Goal: Information Seeking & Learning: Check status

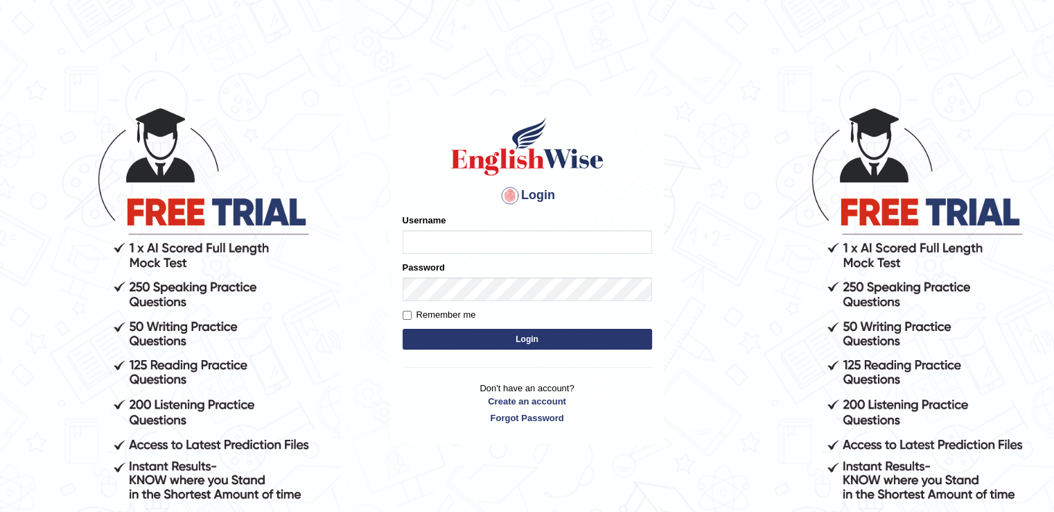
type input "chandritik7"
click at [444, 347] on button "Login" at bounding box center [528, 339] width 250 height 21
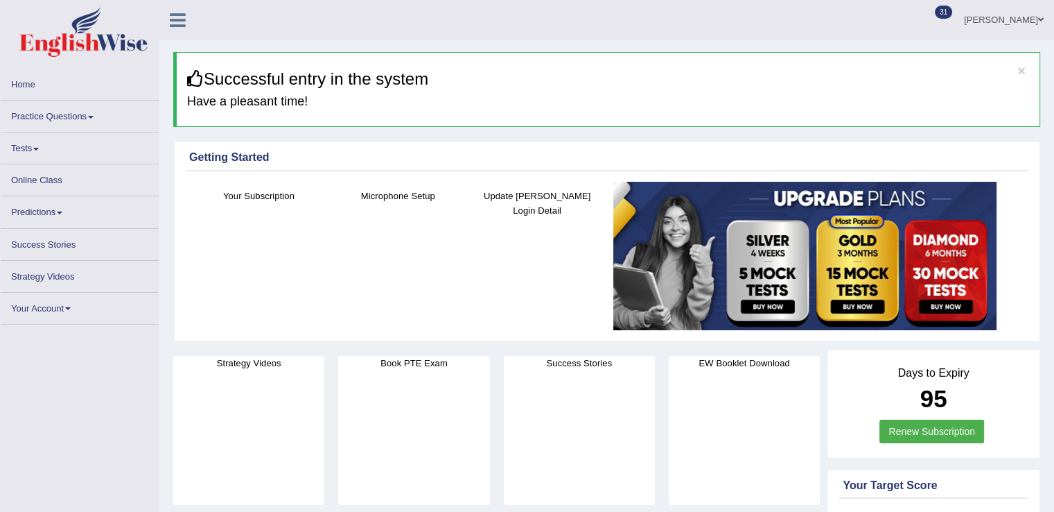
click at [69, 119] on link "Practice Questions" at bounding box center [80, 114] width 158 height 27
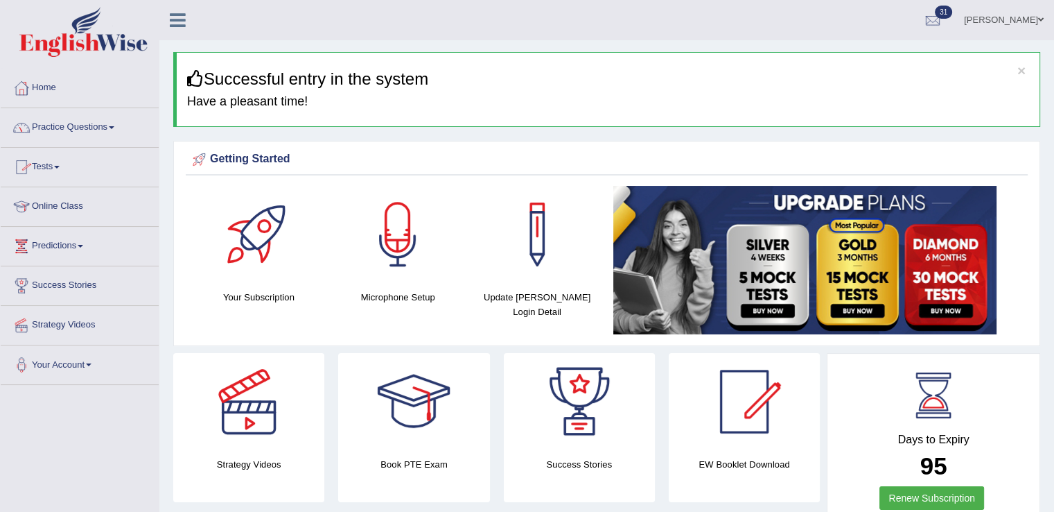
click at [92, 127] on link "Practice Questions" at bounding box center [80, 125] width 158 height 35
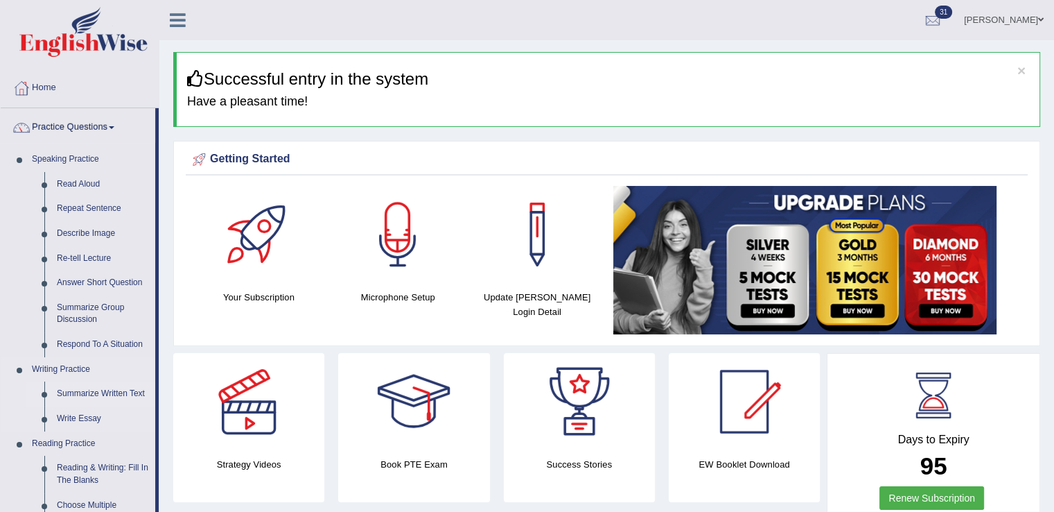
click at [83, 392] on link "Summarize Written Text" at bounding box center [103, 393] width 105 height 25
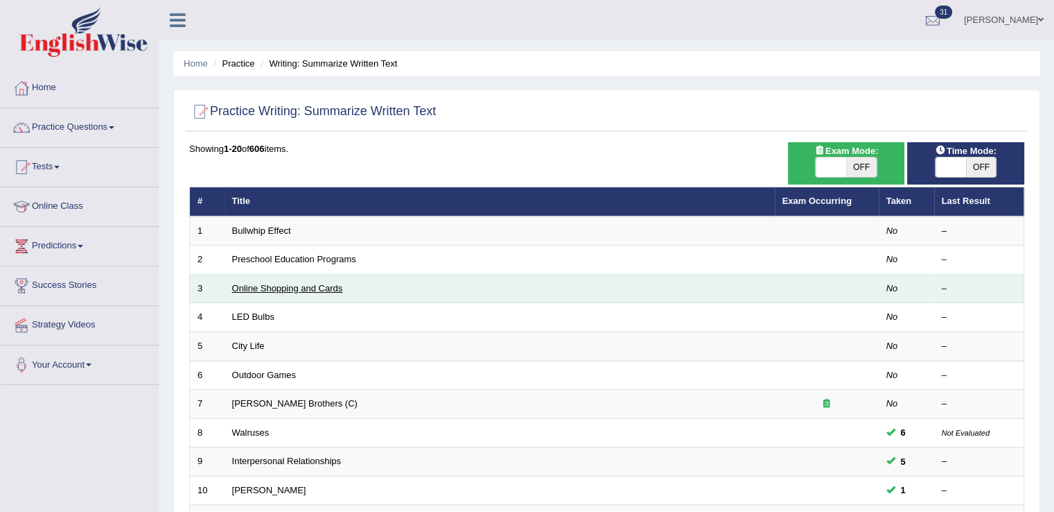
click at [255, 286] on link "Online Shopping and Cards" at bounding box center [287, 288] width 111 height 10
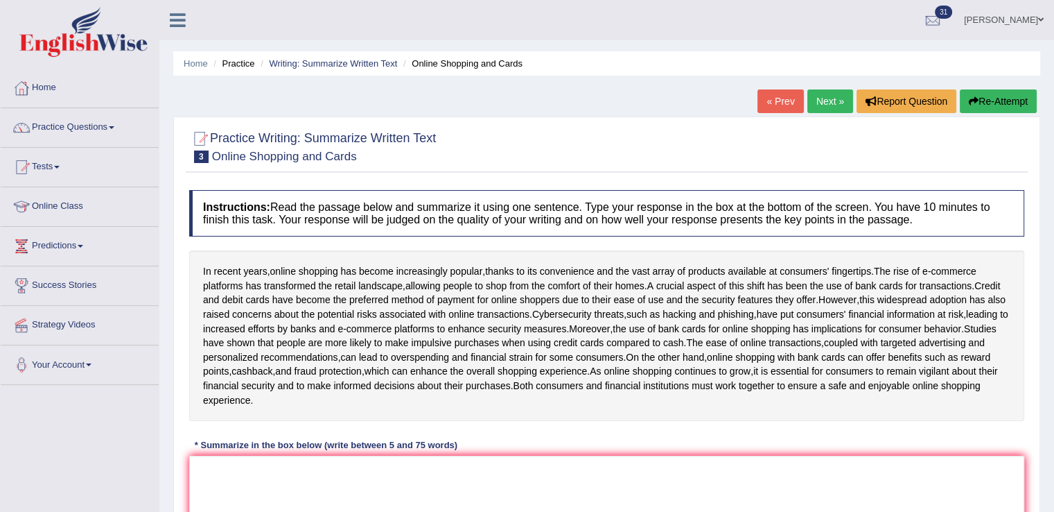
drag, startPoint x: 202, startPoint y: 261, endPoint x: 234, endPoint y: 261, distance: 32.6
click at [234, 261] on div "In recent years , online shopping has become increasingly popular , thanks to i…" at bounding box center [606, 335] width 835 height 171
drag, startPoint x: 205, startPoint y: 267, endPoint x: 437, endPoint y: 261, distance: 231.6
click at [458, 263] on div "In recent years , online shopping has become increasingly popular , thanks to i…" at bounding box center [606, 335] width 835 height 171
drag, startPoint x: 412, startPoint y: 262, endPoint x: 377, endPoint y: 276, distance: 38.0
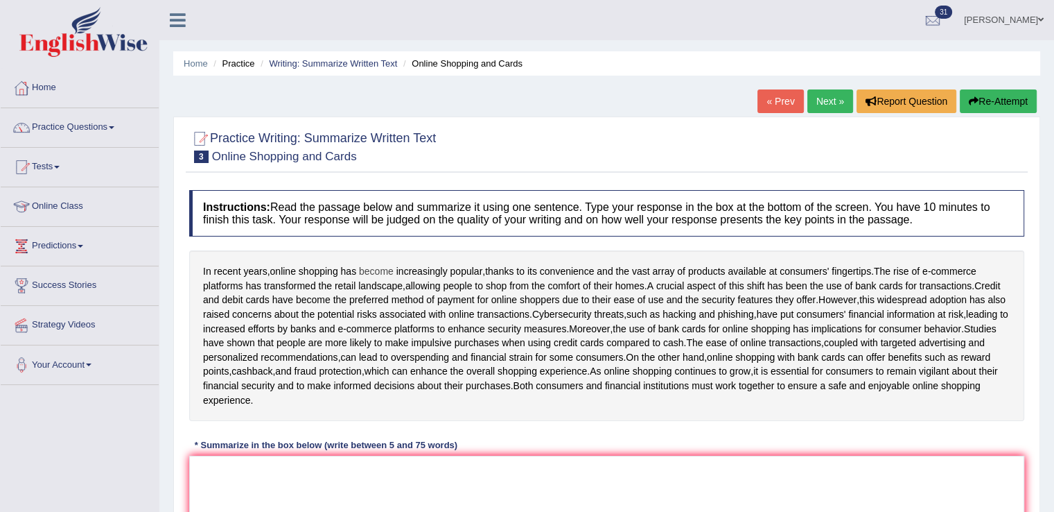
click at [384, 275] on div "In recent years , online shopping has become increasingly popular , thanks to i…" at bounding box center [606, 335] width 835 height 171
click at [374, 275] on span "become" at bounding box center [376, 271] width 35 height 15
click at [374, 275] on div at bounding box center [385, 274] width 24 height 10
click at [374, 275] on span "become" at bounding box center [376, 271] width 35 height 15
click at [374, 275] on body "Toggle navigation Home Practice Questions Speaking Practice Read Aloud Repeat S…" at bounding box center [527, 256] width 1054 height 512
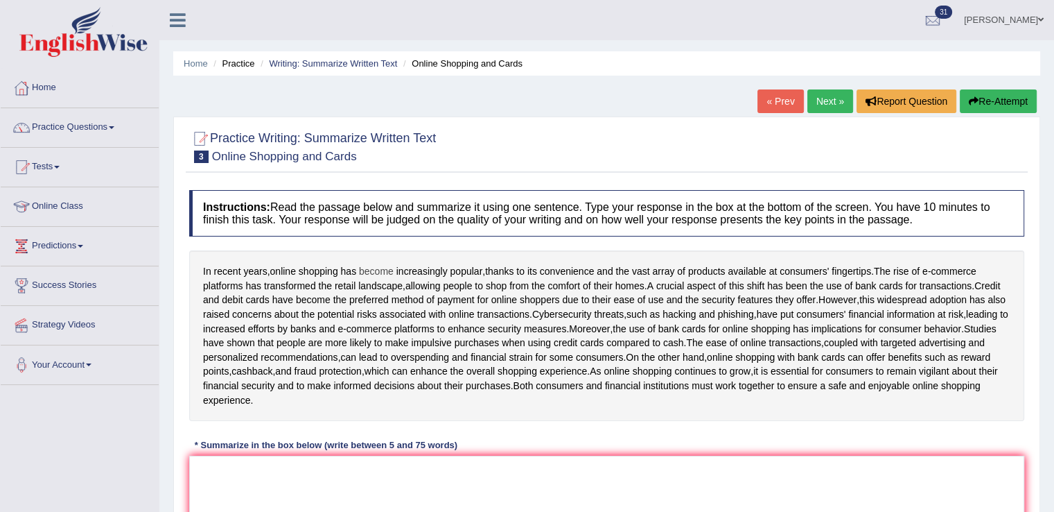
drag, startPoint x: 354, startPoint y: 268, endPoint x: 363, endPoint y: 270, distance: 9.1
click at [363, 270] on div "In recent years , online shopping has become increasingly popular , thanks to i…" at bounding box center [606, 335] width 835 height 171
click at [363, 270] on span "become" at bounding box center [376, 271] width 35 height 15
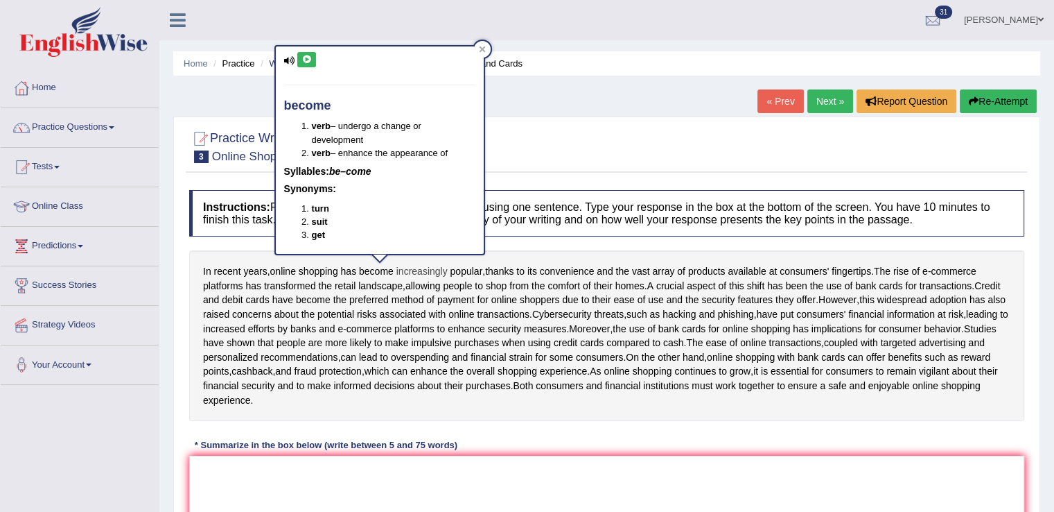
click at [435, 267] on span "increasingly" at bounding box center [422, 271] width 51 height 15
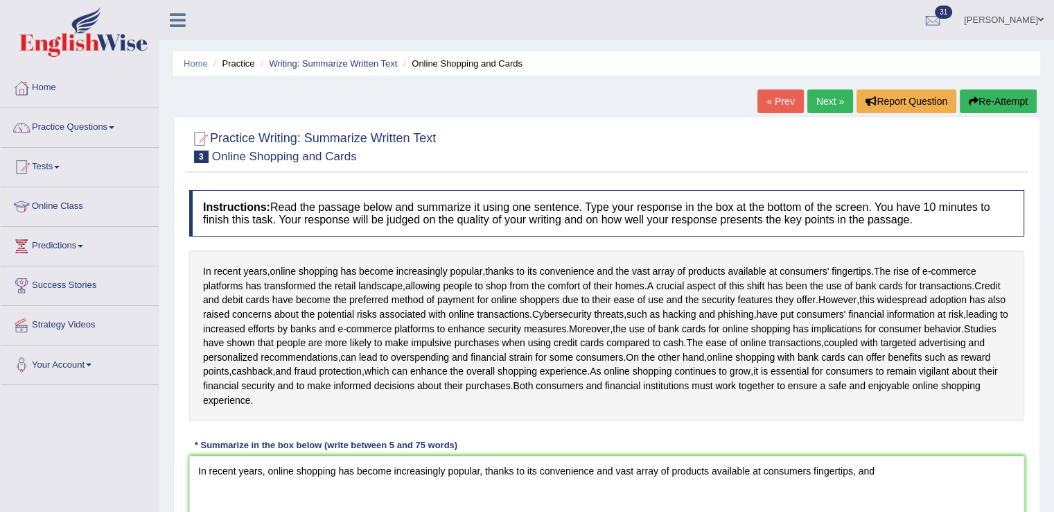
click at [476, 444] on div "Instructions: Read the passage below and summarize it using one sentence. Type …" at bounding box center [607, 395] width 842 height 424
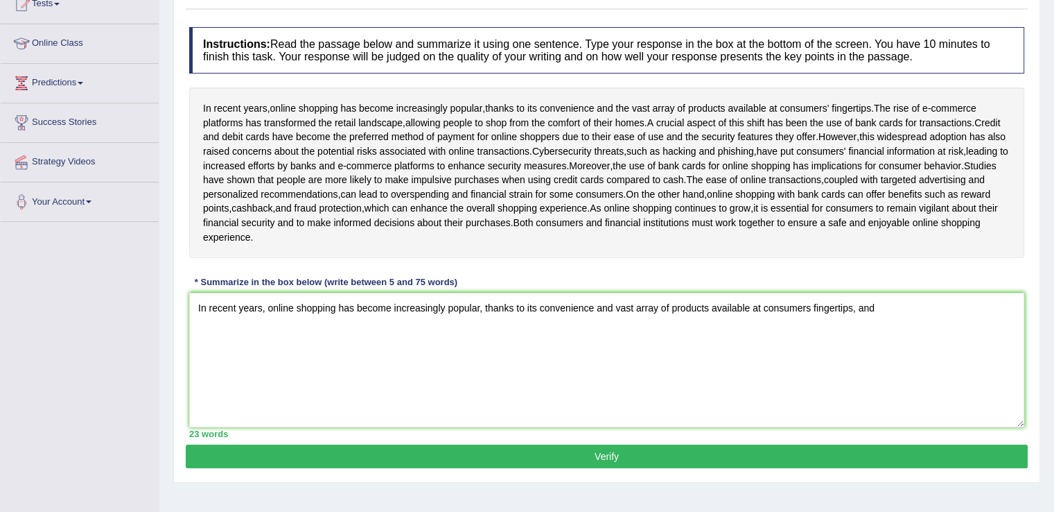
scroll to position [166, 0]
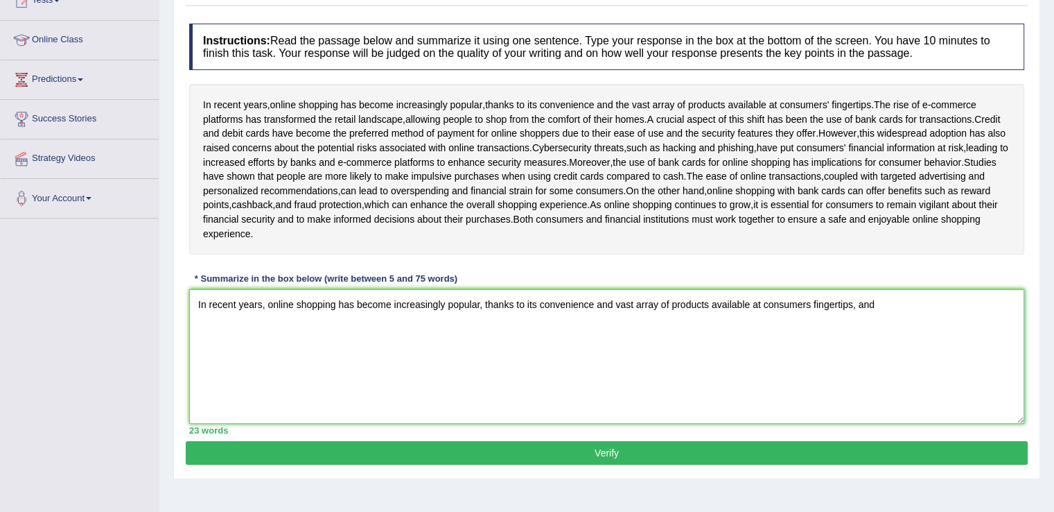
click at [954, 333] on textarea "In recent years, online shopping has become increasingly popular, thanks to its…" at bounding box center [606, 356] width 835 height 134
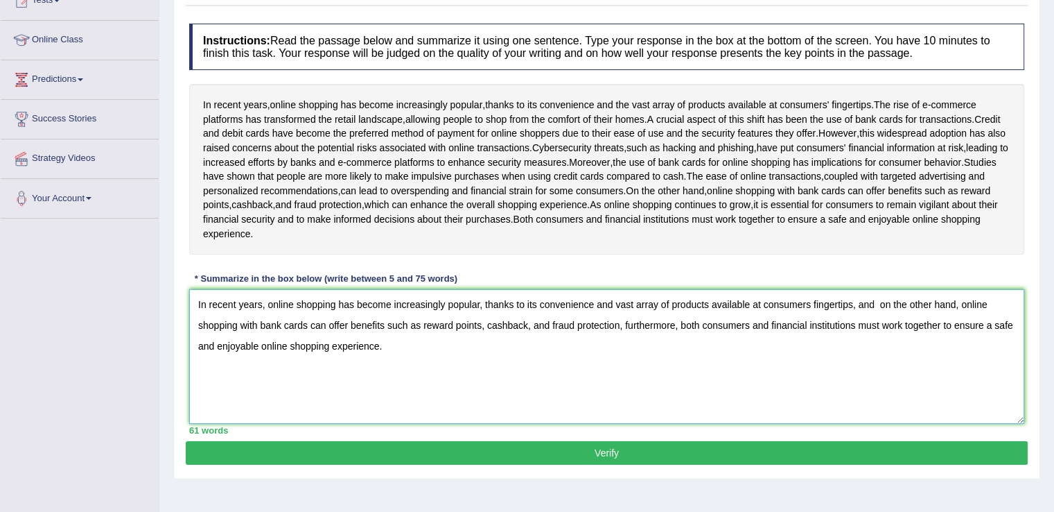
type textarea "In recent years, online shopping has become increasingly popular, thanks to its…"
click at [390, 464] on button "Verify" at bounding box center [607, 453] width 842 height 24
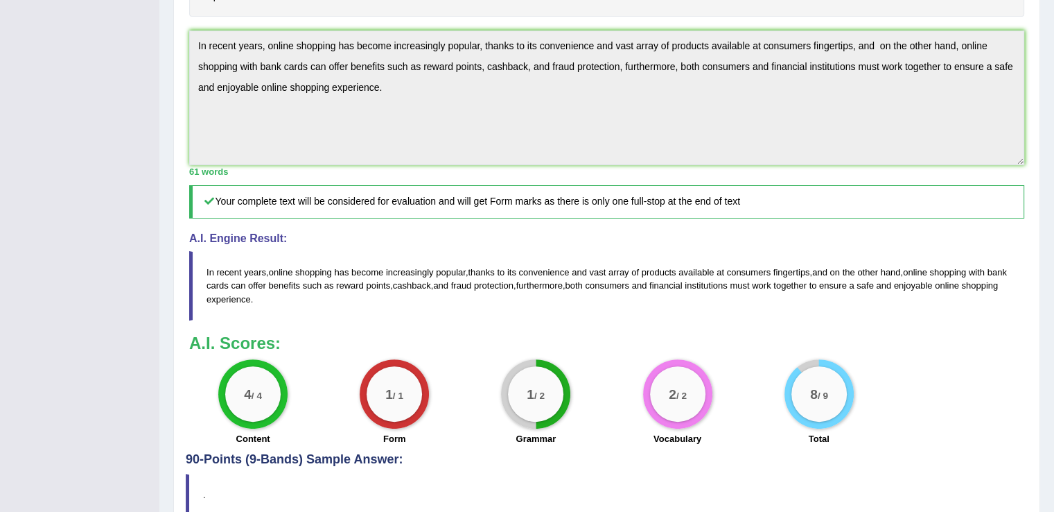
scroll to position [376, 0]
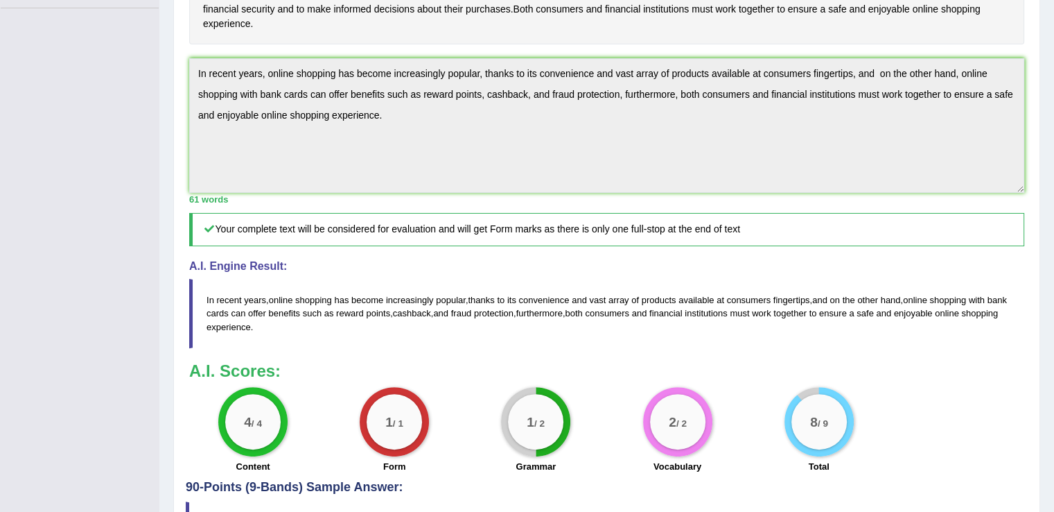
click at [380, 272] on h4 "A.I. Engine Result:" at bounding box center [606, 266] width 835 height 12
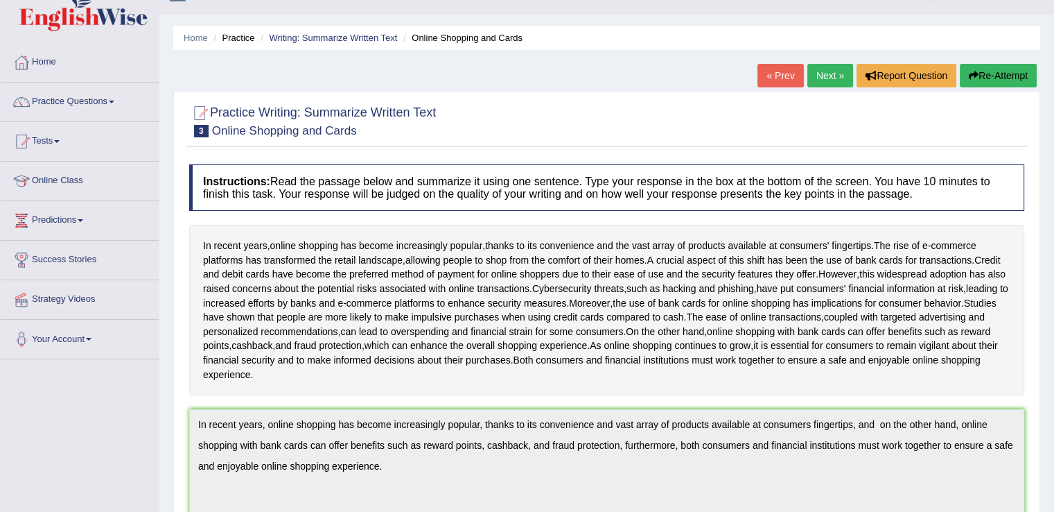
scroll to position [0, 0]
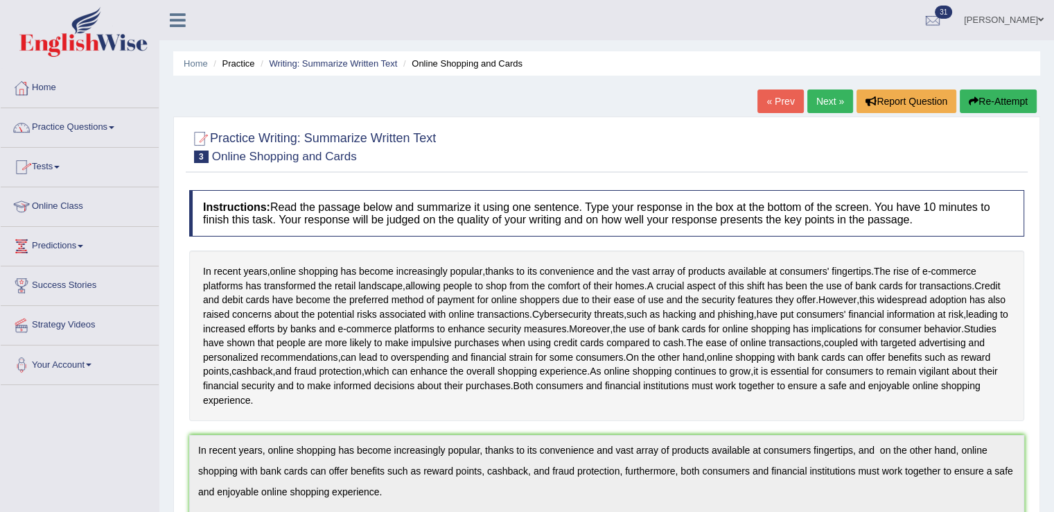
click at [80, 125] on link "Practice Questions" at bounding box center [80, 125] width 158 height 35
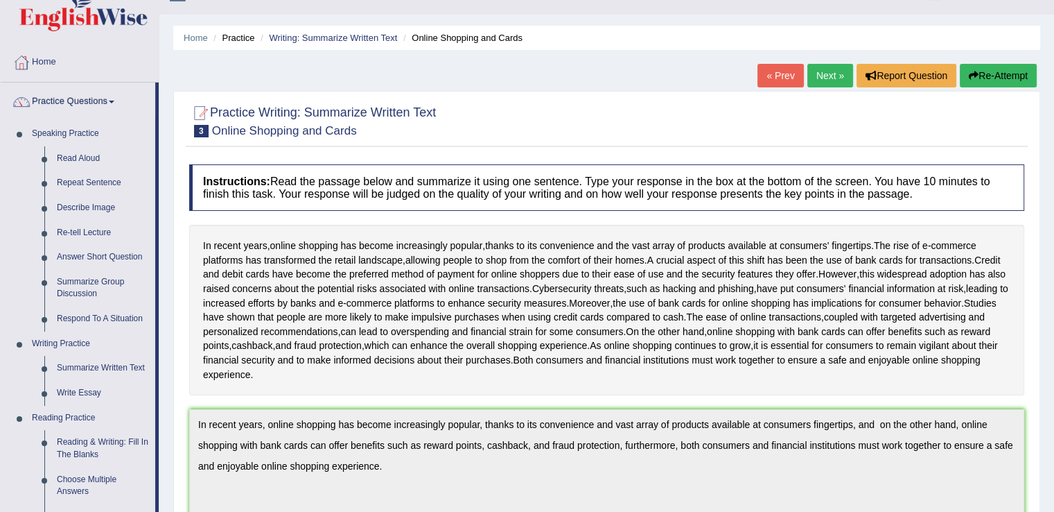
scroll to position [28, 0]
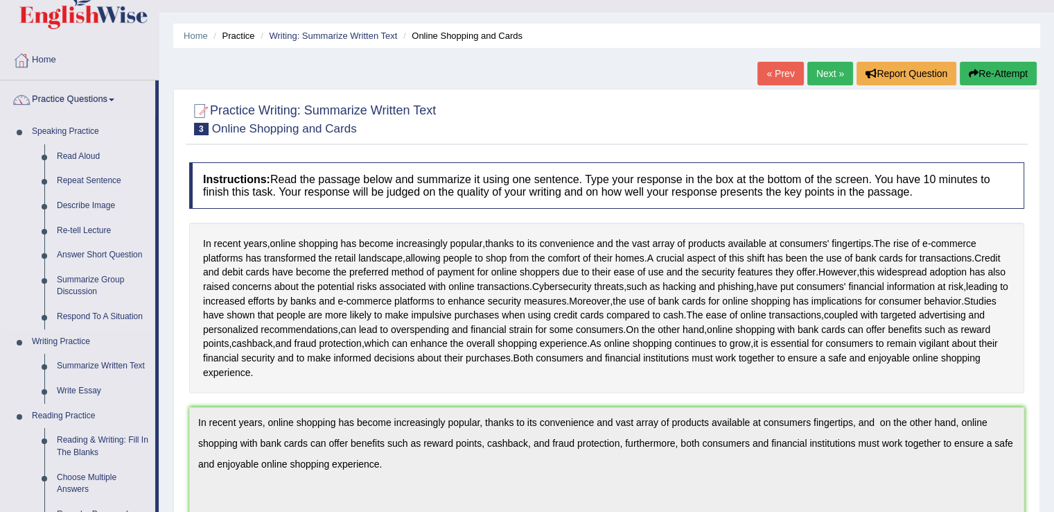
click at [80, 125] on link "Speaking Practice" at bounding box center [91, 131] width 130 height 25
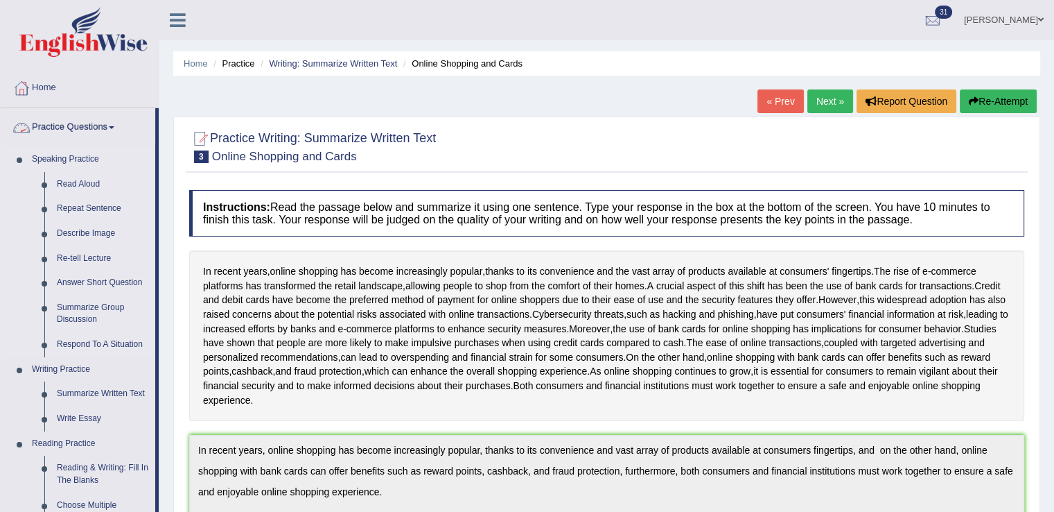
click at [142, 148] on link "Speaking Practice" at bounding box center [91, 159] width 130 height 25
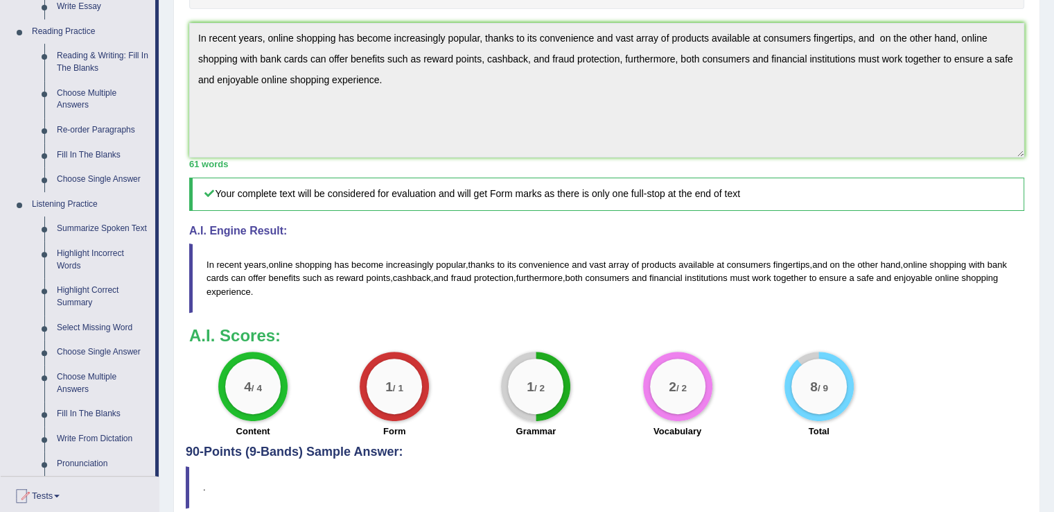
scroll to position [416, 0]
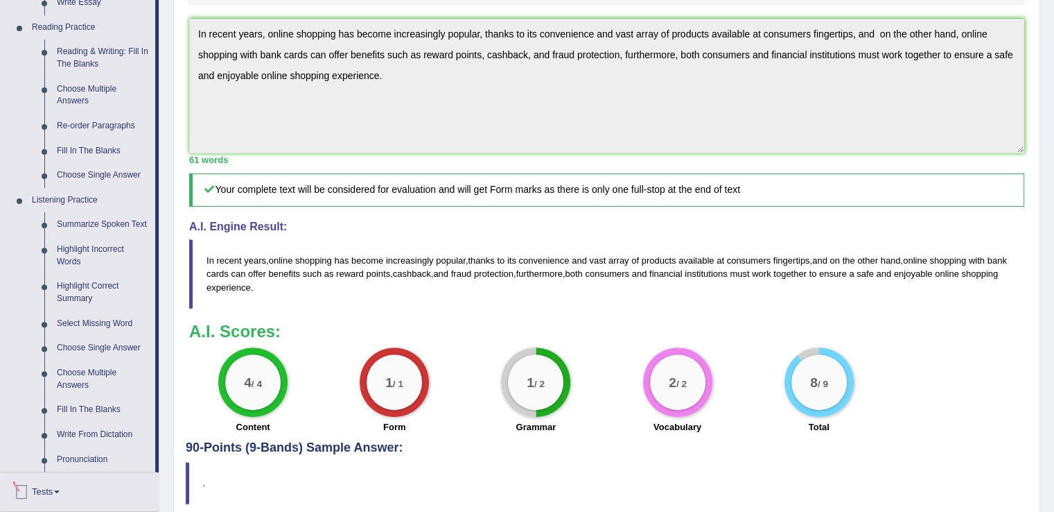
click at [142, 472] on link "Tests" at bounding box center [80, 489] width 158 height 35
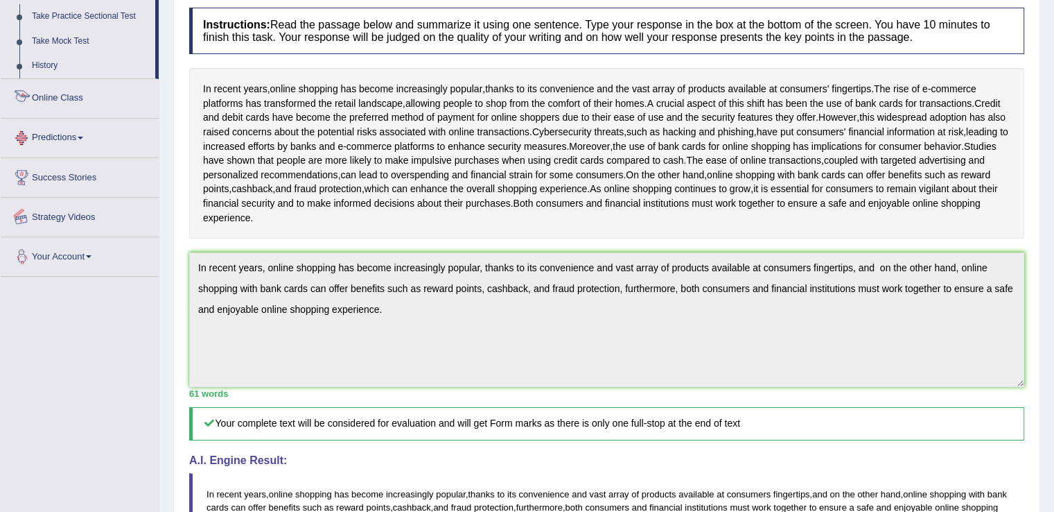
scroll to position [180, 0]
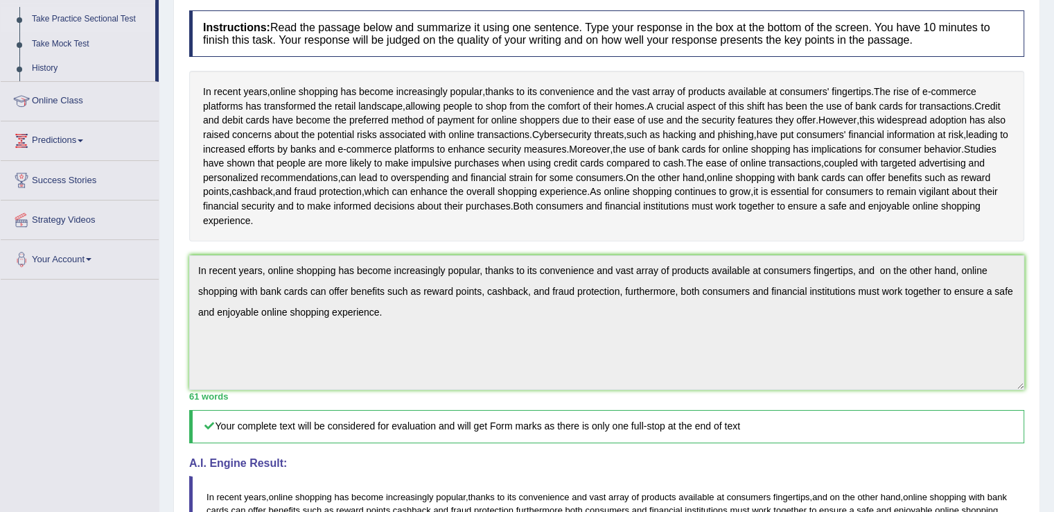
click at [78, 21] on link "Take Practice Sectional Test" at bounding box center [91, 19] width 130 height 25
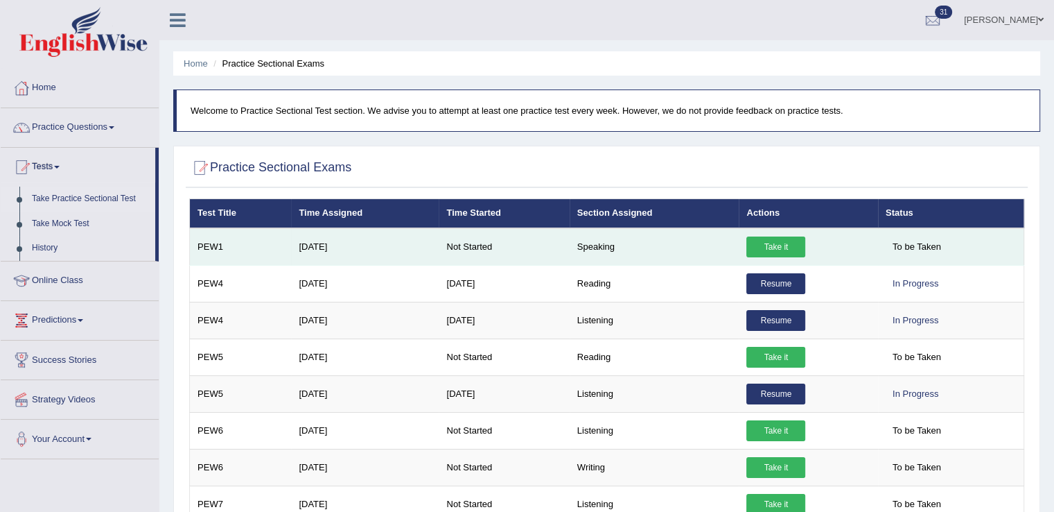
click at [792, 253] on link "Take it" at bounding box center [776, 246] width 59 height 21
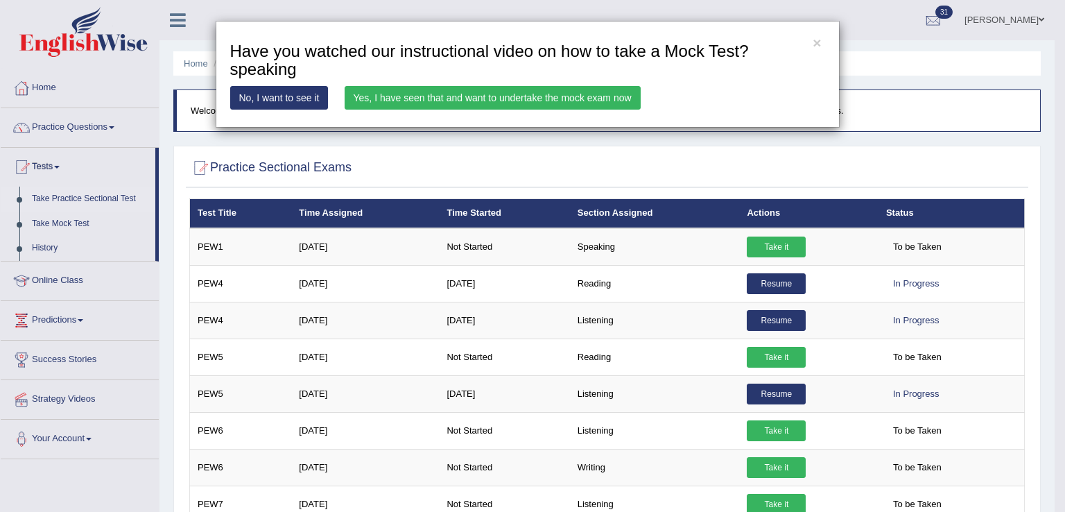
click at [548, 101] on link "Yes, I have seen that and want to undertake the mock exam now" at bounding box center [493, 98] width 296 height 24
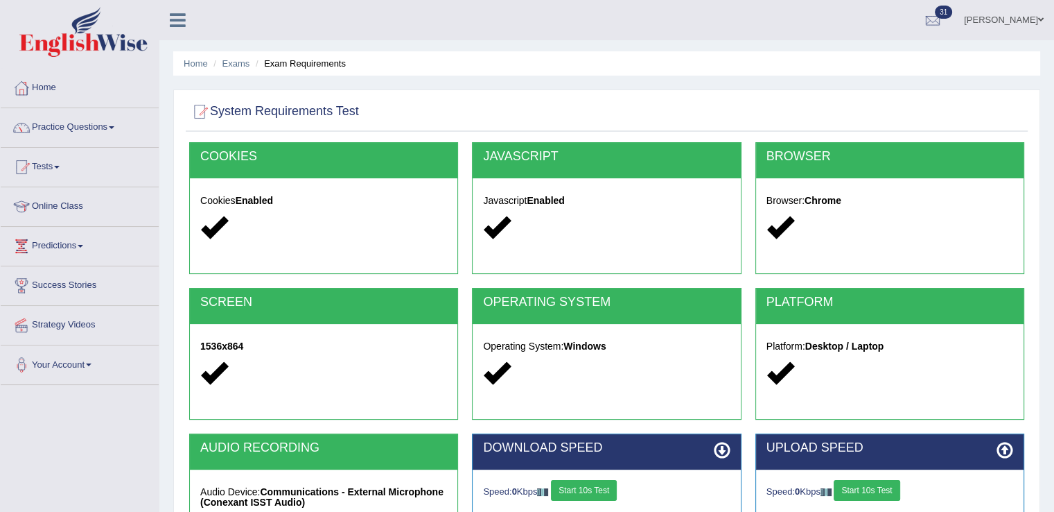
click at [590, 489] on button "Start 10s Test" at bounding box center [584, 490] width 66 height 21
click at [885, 489] on button "Start 10s Test" at bounding box center [867, 490] width 66 height 21
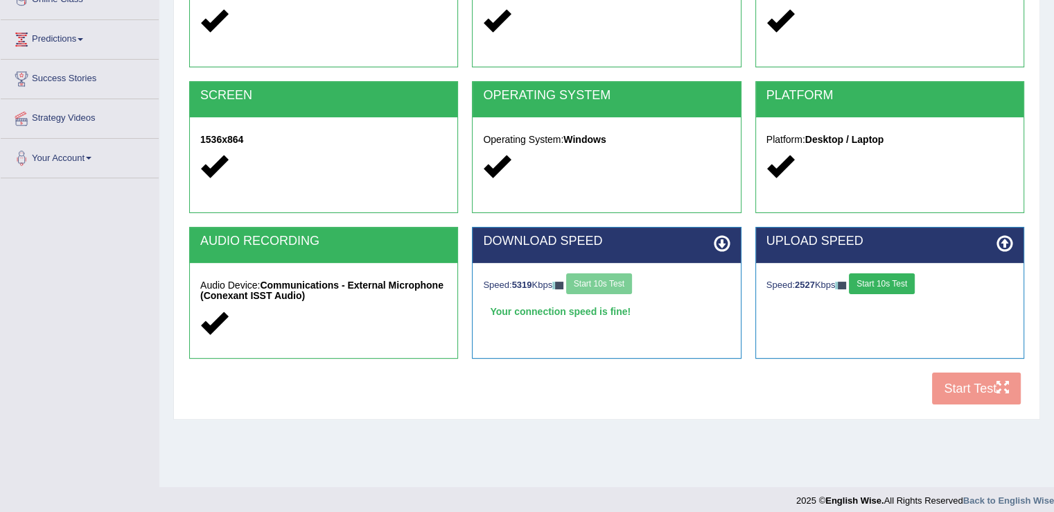
scroll to position [216, 0]
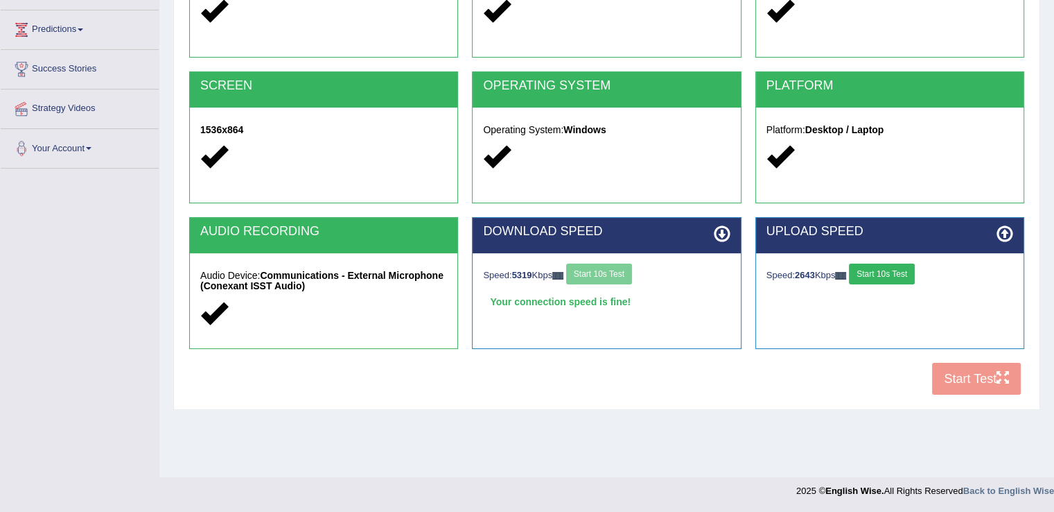
click at [907, 277] on button "Start 10s Test" at bounding box center [882, 273] width 66 height 21
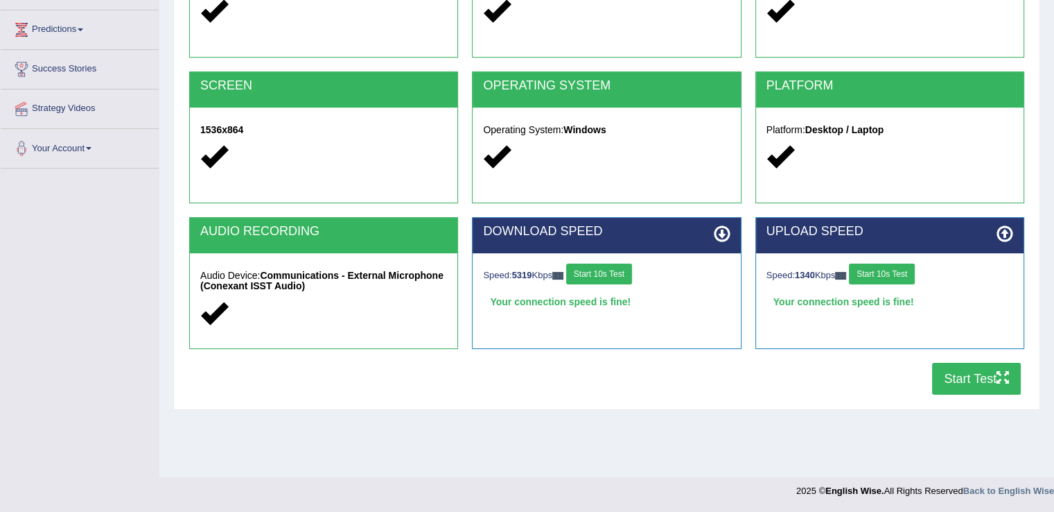
click at [981, 367] on button "Start Test" at bounding box center [976, 379] width 89 height 32
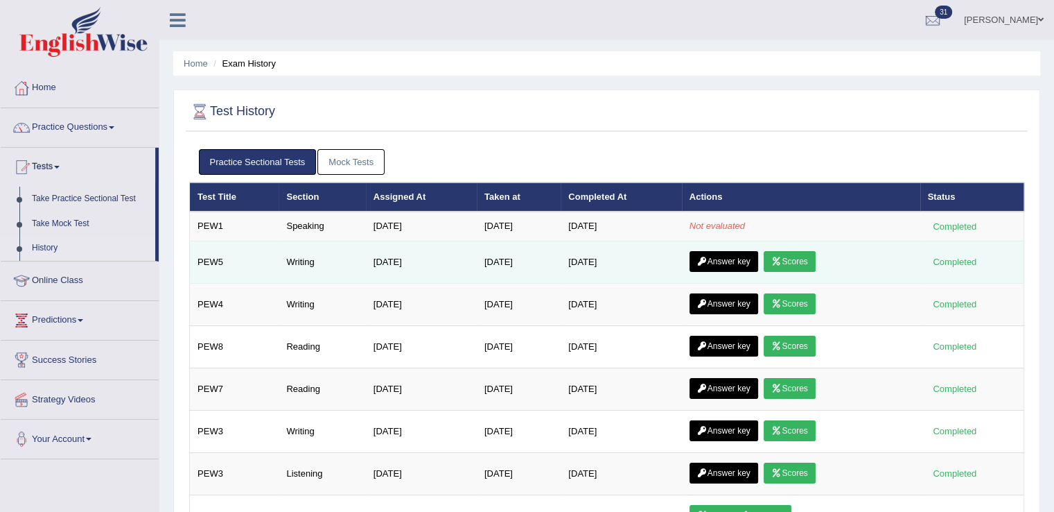
click at [747, 258] on link "Answer key" at bounding box center [724, 261] width 69 height 21
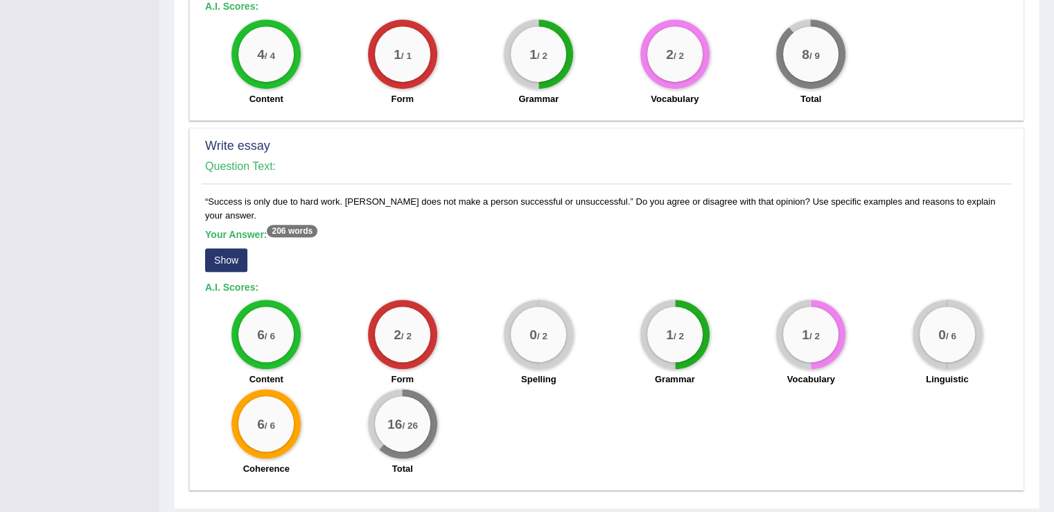
scroll to position [813, 0]
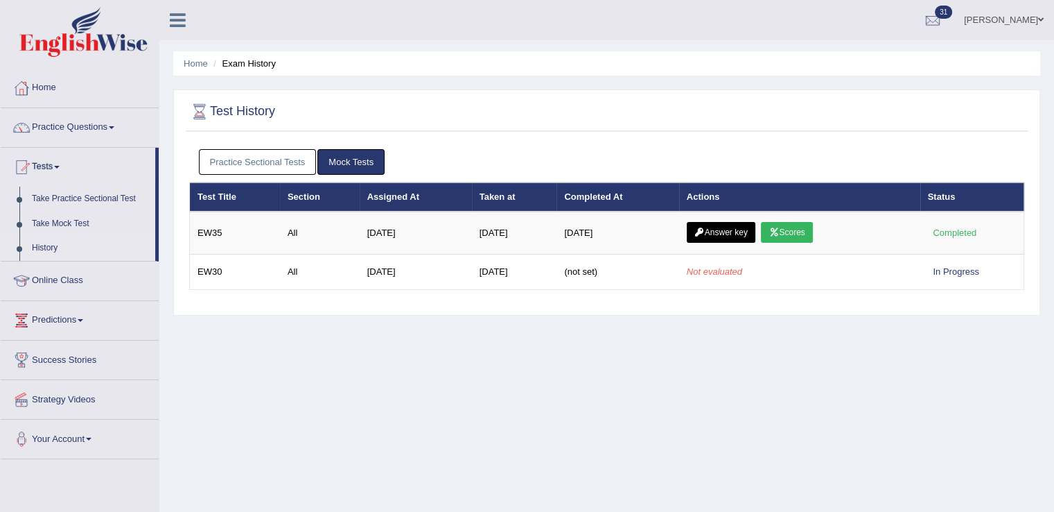
click at [229, 156] on link "Practice Sectional Tests" at bounding box center [258, 162] width 118 height 26
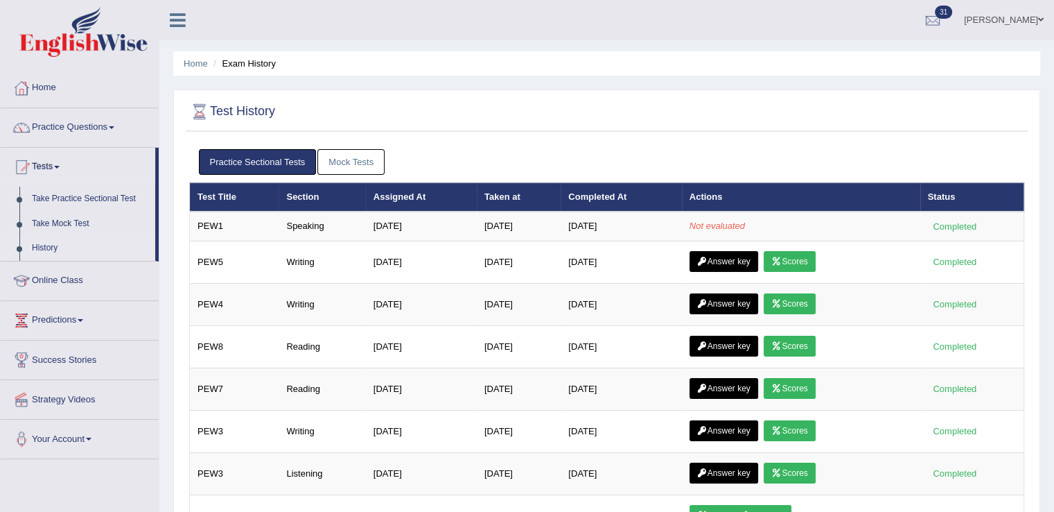
click at [356, 152] on link "Mock Tests" at bounding box center [351, 162] width 67 height 26
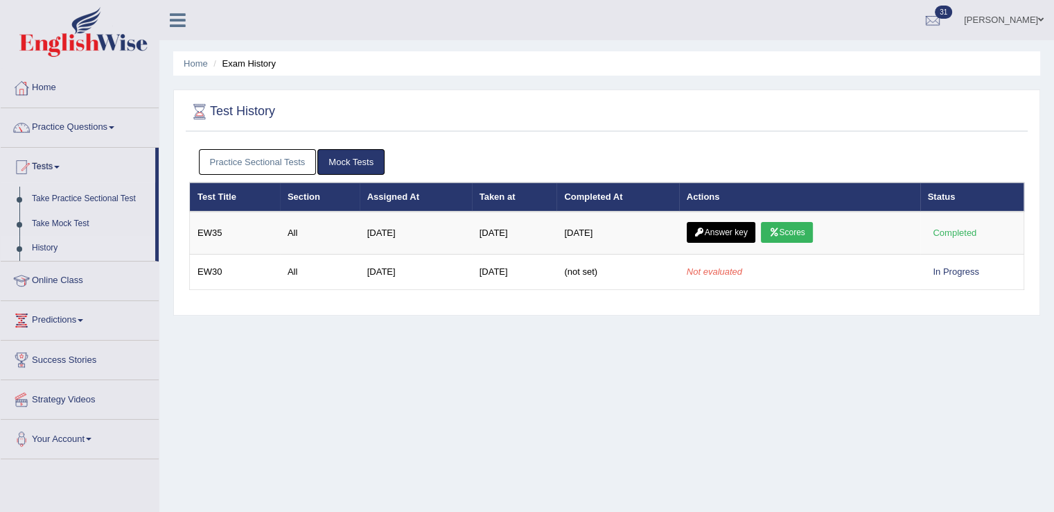
click at [283, 163] on link "Practice Sectional Tests" at bounding box center [258, 162] width 118 height 26
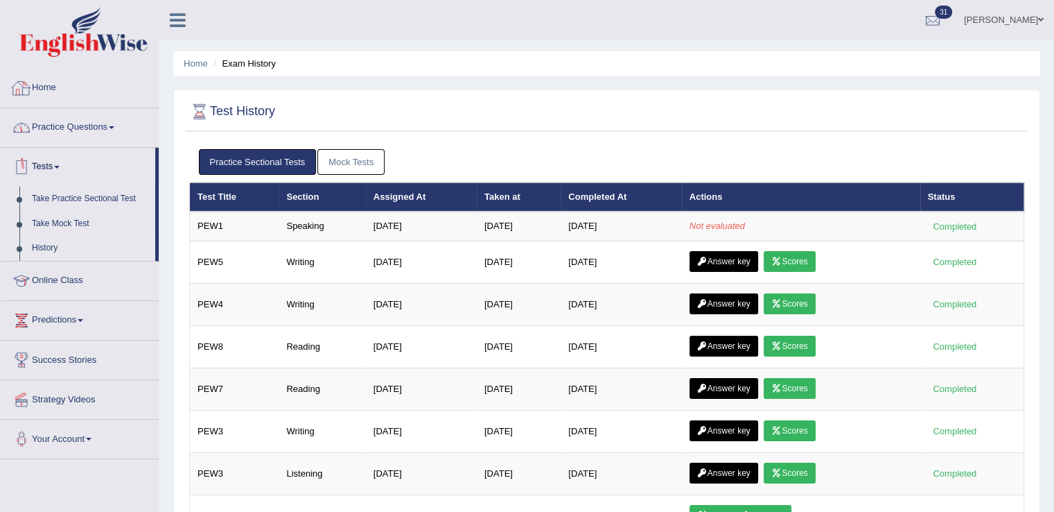
click at [55, 78] on link "Home" at bounding box center [80, 86] width 158 height 35
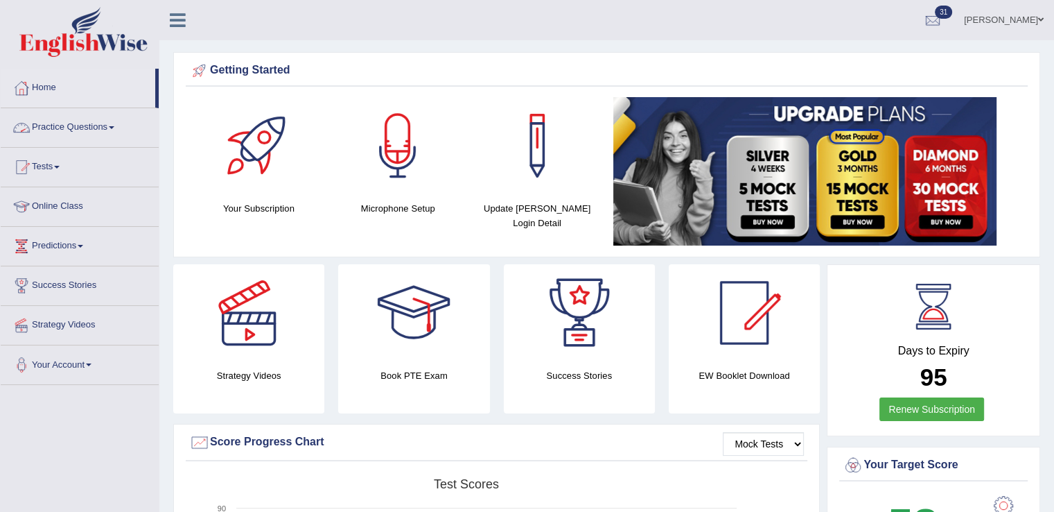
click at [62, 132] on link "Practice Questions" at bounding box center [80, 125] width 158 height 35
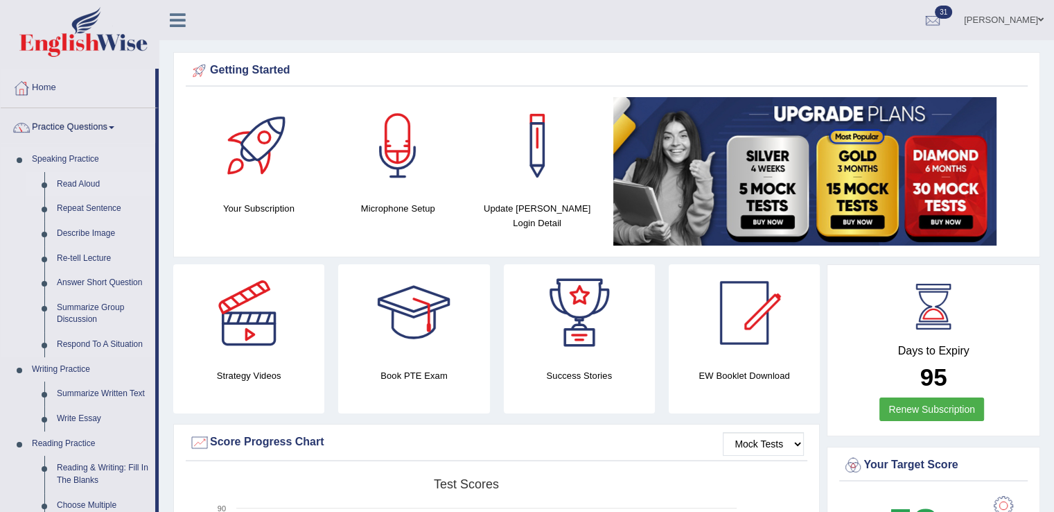
click at [80, 181] on link "Read Aloud" at bounding box center [103, 184] width 105 height 25
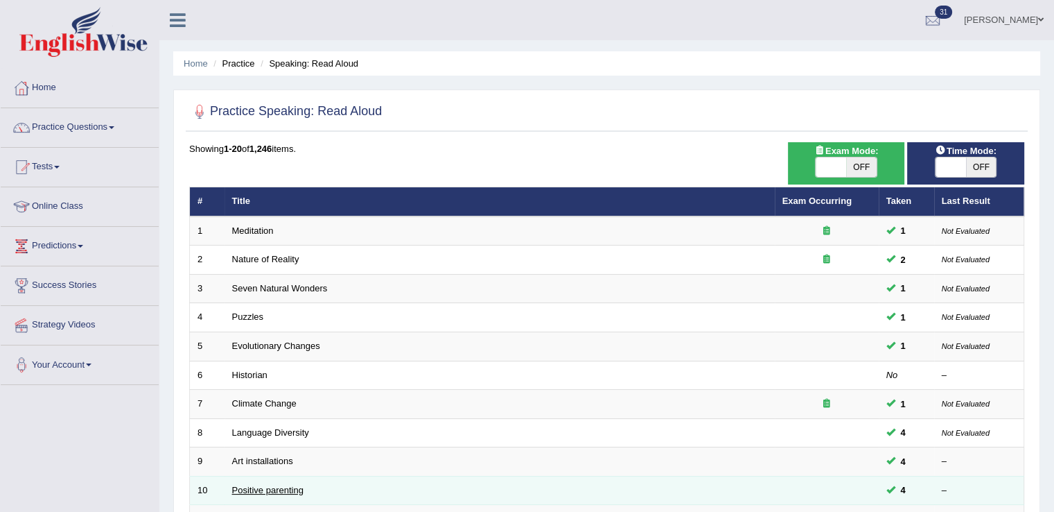
click at [250, 486] on link "Positive parenting" at bounding box center [267, 490] width 71 height 10
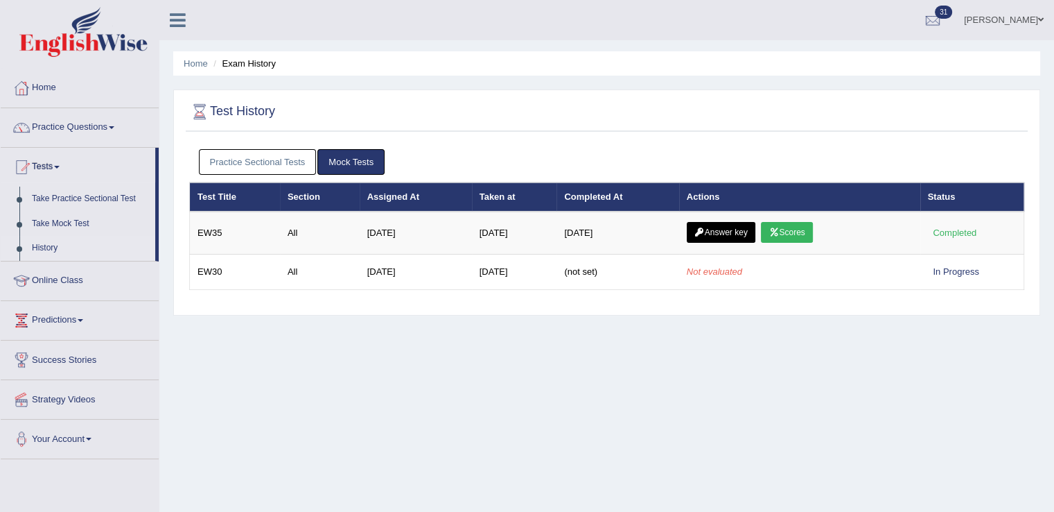
click at [222, 166] on link "Practice Sectional Tests" at bounding box center [258, 162] width 118 height 26
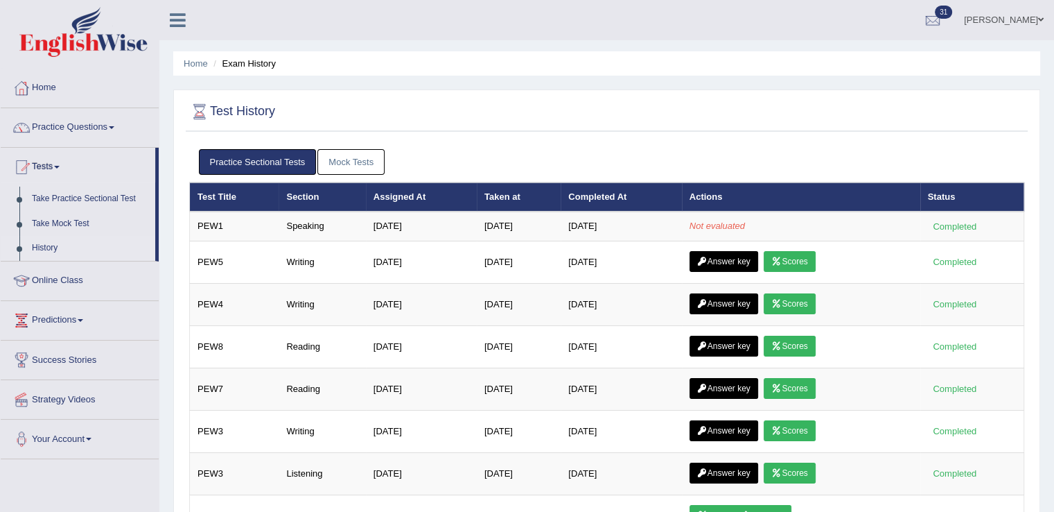
click at [270, 112] on h2 "Test History" at bounding box center [232, 111] width 86 height 21
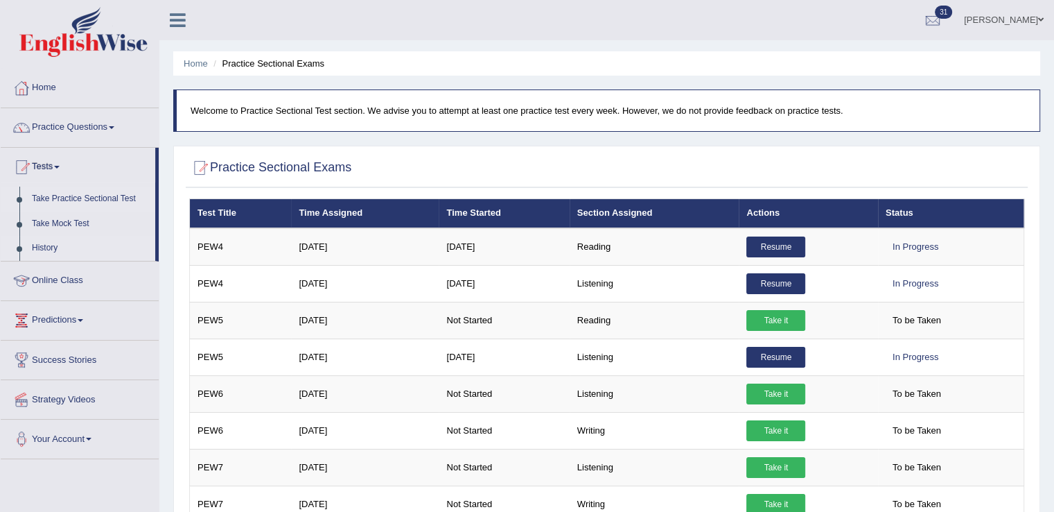
click at [46, 245] on link "History" at bounding box center [91, 248] width 130 height 25
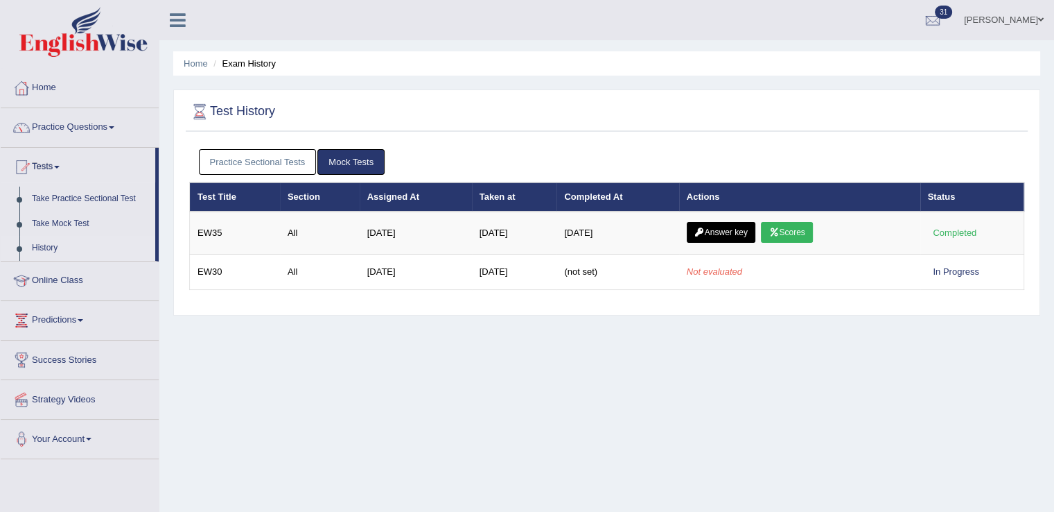
click at [256, 159] on link "Practice Sectional Tests" at bounding box center [258, 162] width 118 height 26
click at [229, 168] on link "Practice Sectional Tests" at bounding box center [258, 162] width 118 height 26
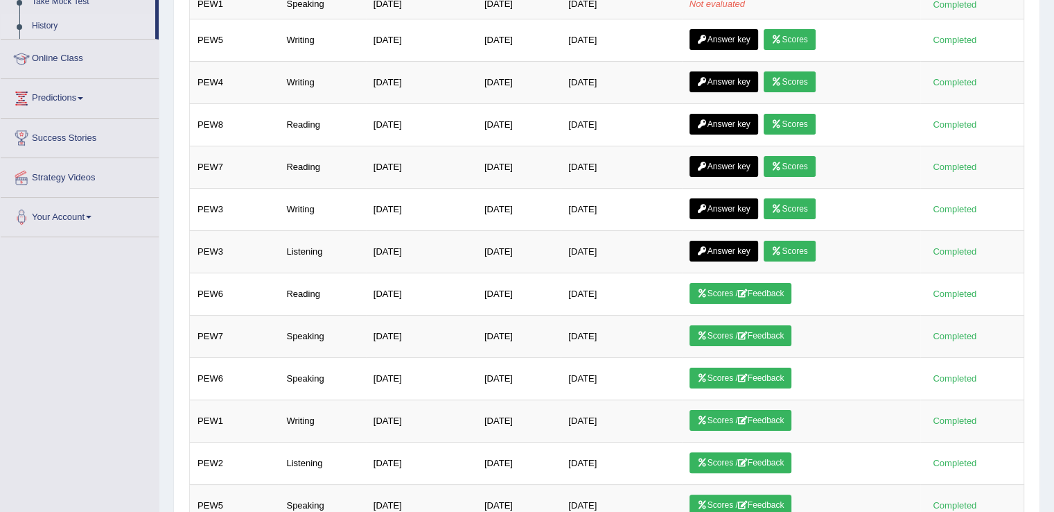
scroll to position [250, 0]
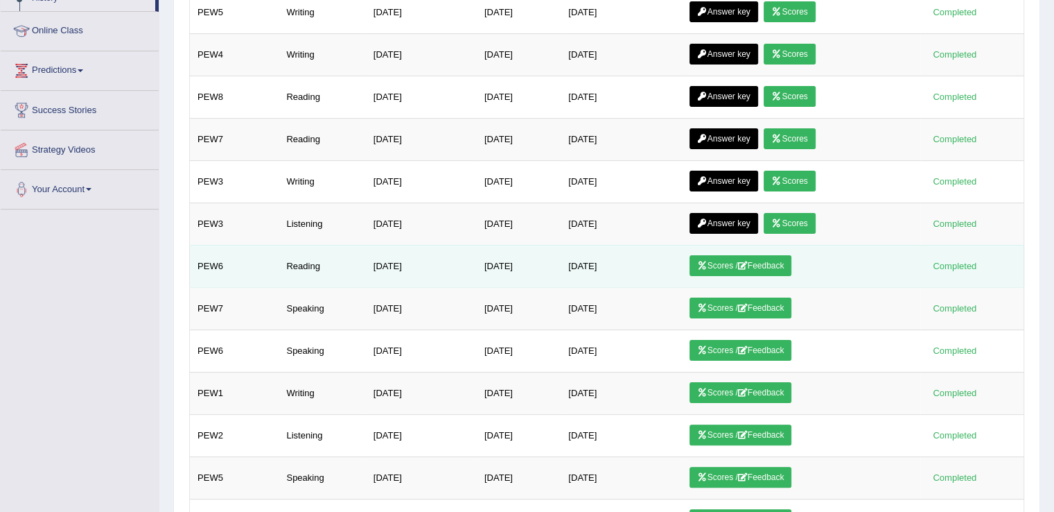
click at [761, 264] on link "Scores / Feedback" at bounding box center [741, 265] width 103 height 21
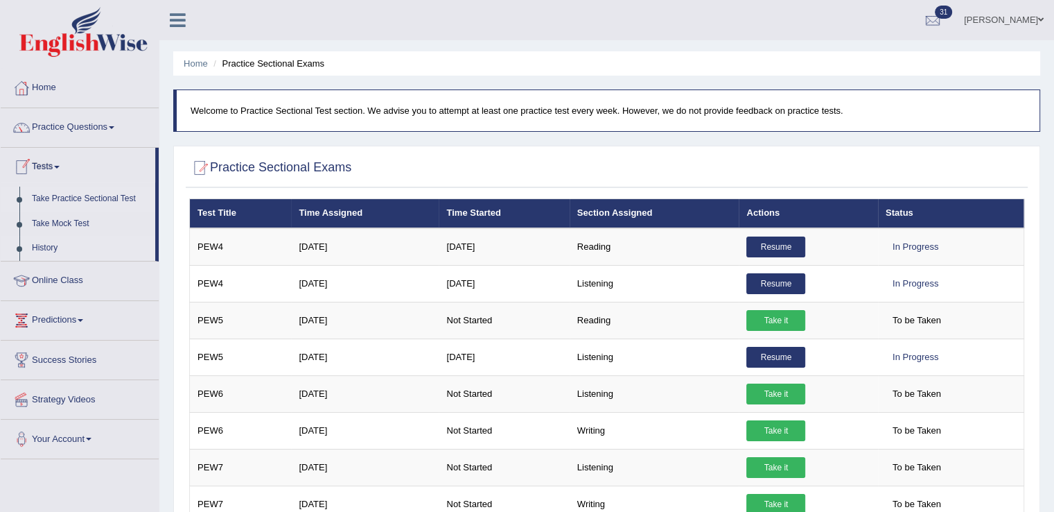
click at [47, 246] on link "History" at bounding box center [91, 248] width 130 height 25
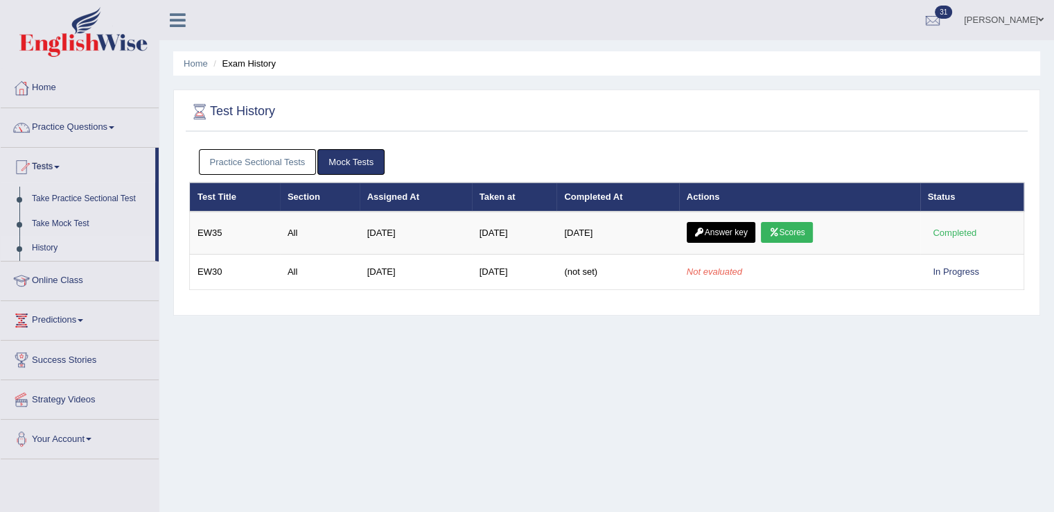
click at [270, 162] on link "Practice Sectional Tests" at bounding box center [258, 162] width 118 height 26
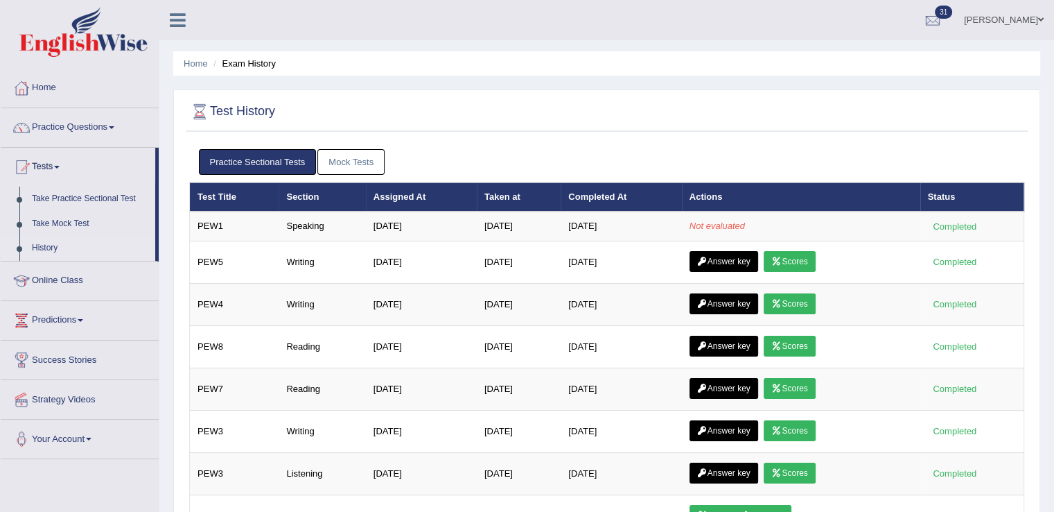
click at [76, 125] on link "Practice Questions" at bounding box center [80, 125] width 158 height 35
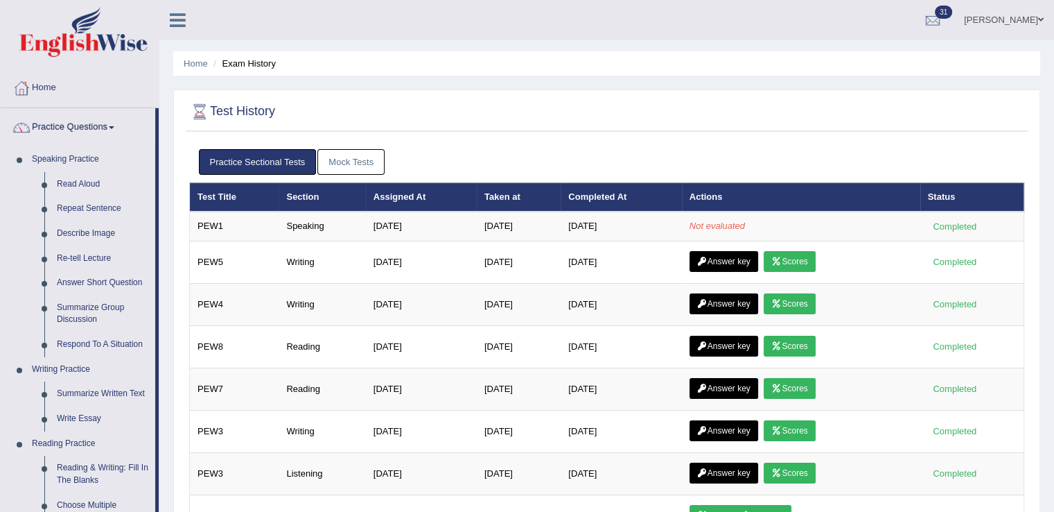
click at [76, 125] on link "Practice Questions" at bounding box center [78, 125] width 155 height 35
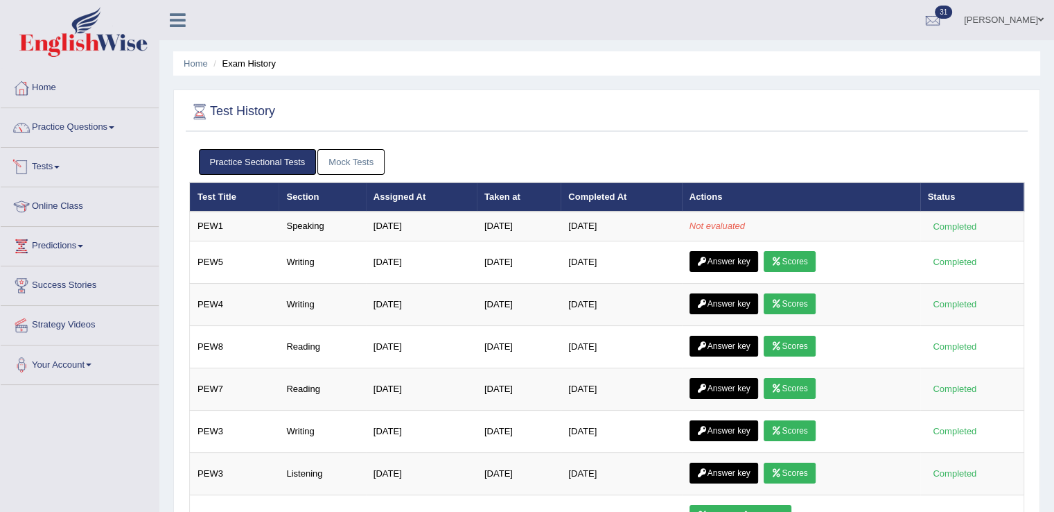
click at [40, 169] on link "Tests" at bounding box center [80, 165] width 158 height 35
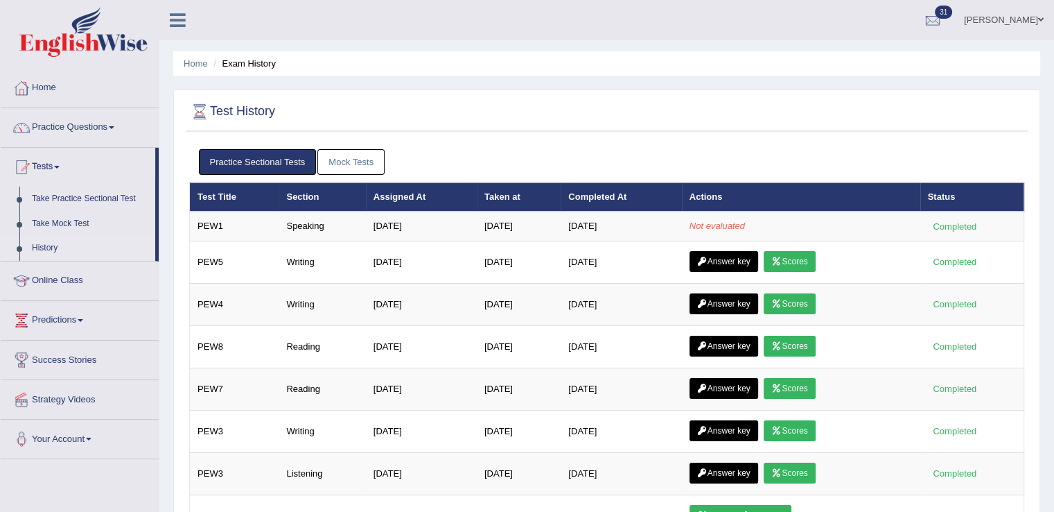
click at [46, 241] on link "History" at bounding box center [91, 248] width 130 height 25
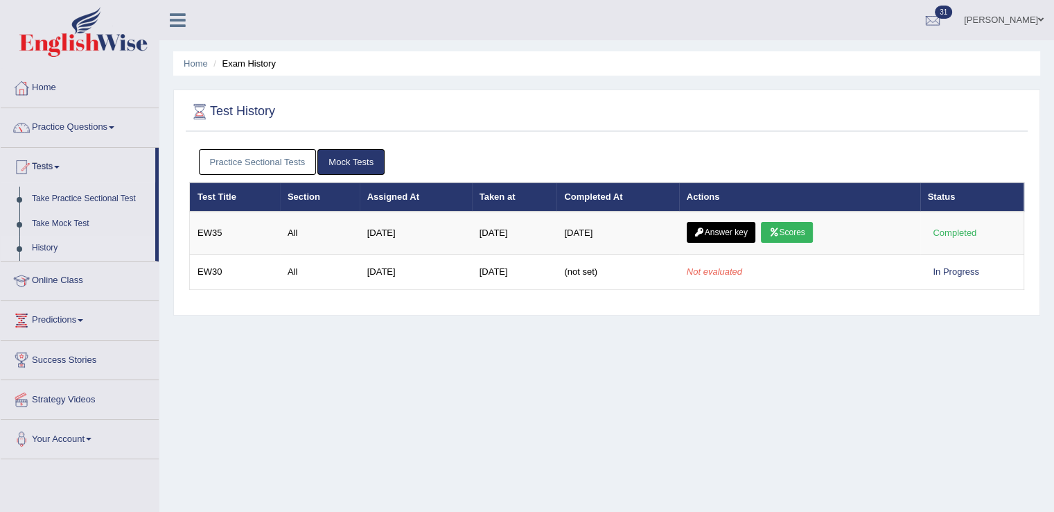
click at [244, 159] on link "Practice Sectional Tests" at bounding box center [258, 162] width 118 height 26
click at [249, 160] on link "Practice Sectional Tests" at bounding box center [258, 162] width 118 height 26
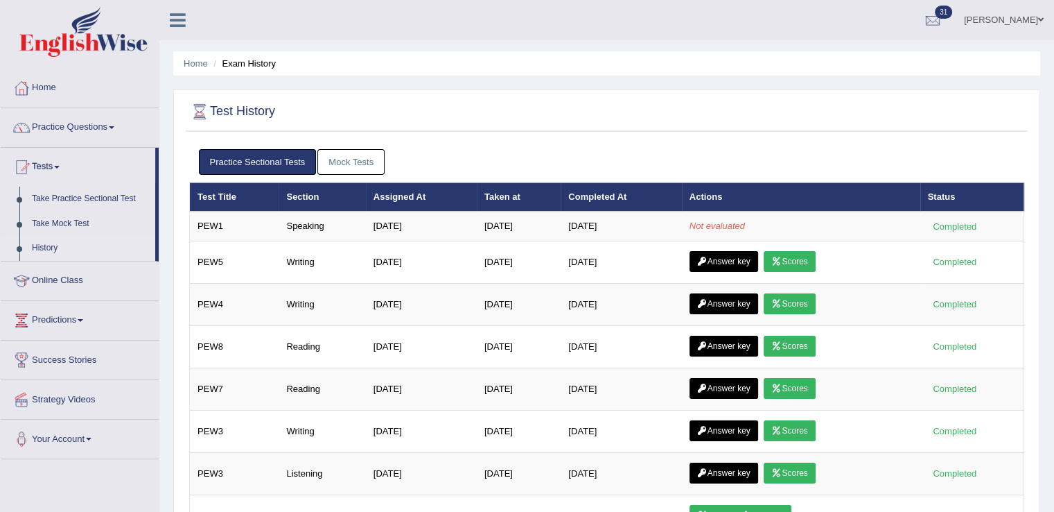
click at [491, 99] on div at bounding box center [606, 112] width 835 height 28
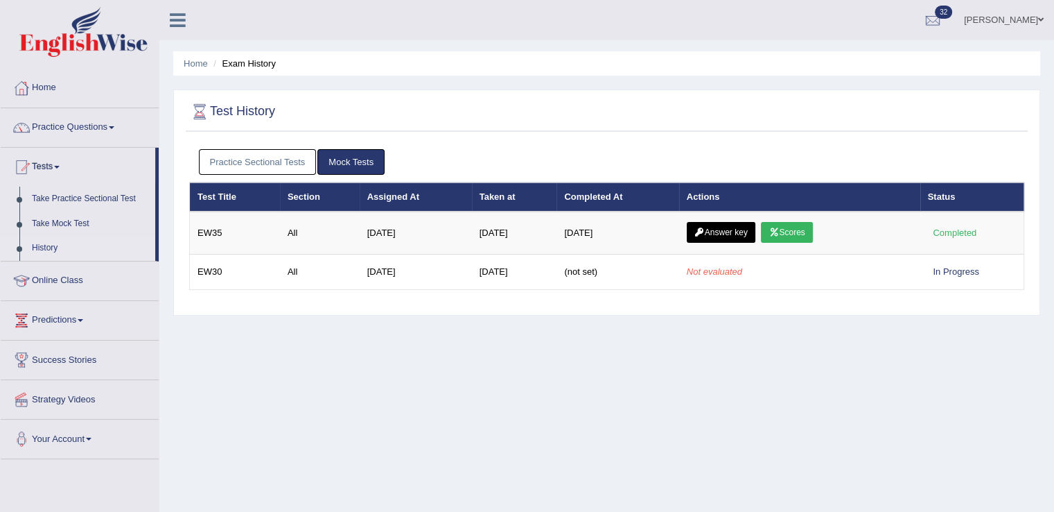
click at [236, 154] on link "Practice Sectional Tests" at bounding box center [258, 162] width 118 height 26
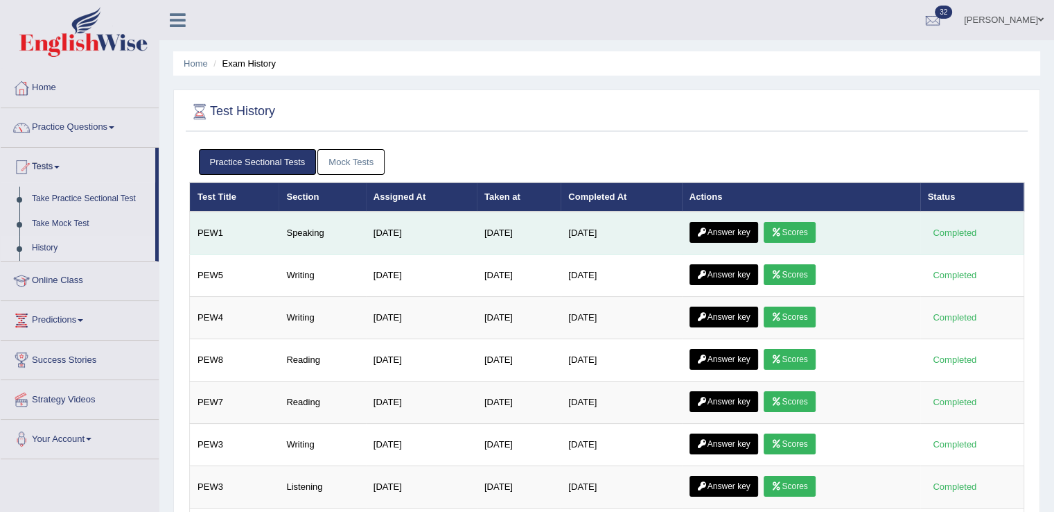
click at [782, 232] on icon at bounding box center [777, 232] width 10 height 8
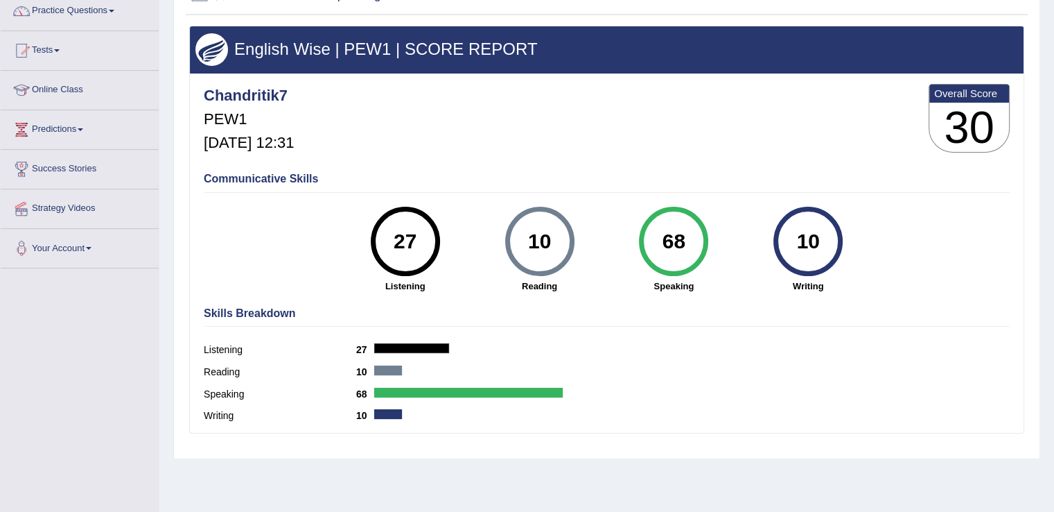
scroll to position [139, 0]
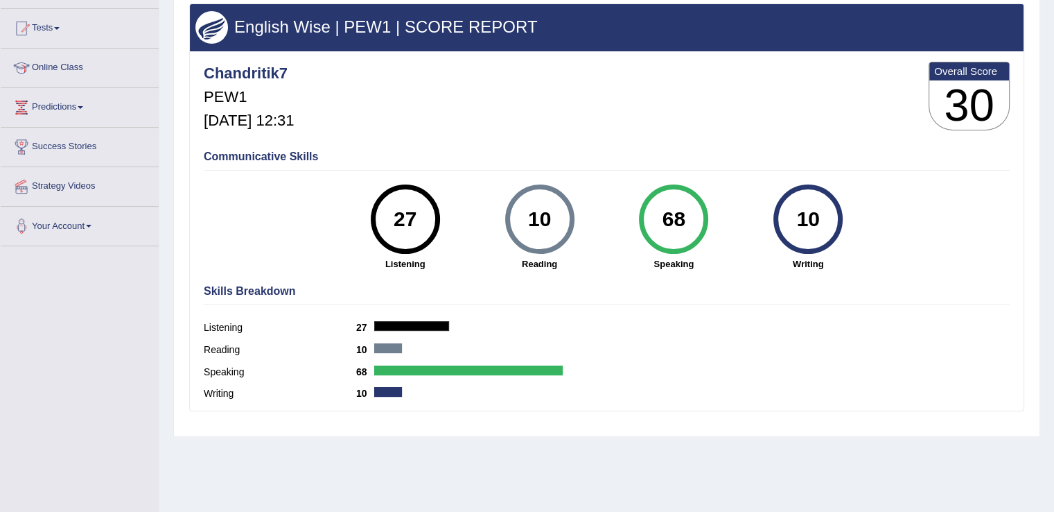
click at [160, 372] on div "Home History Scores Scores on PEW1 » speaking English Wise | PEW1 | SCORE REPOR…" at bounding box center [606, 207] width 895 height 693
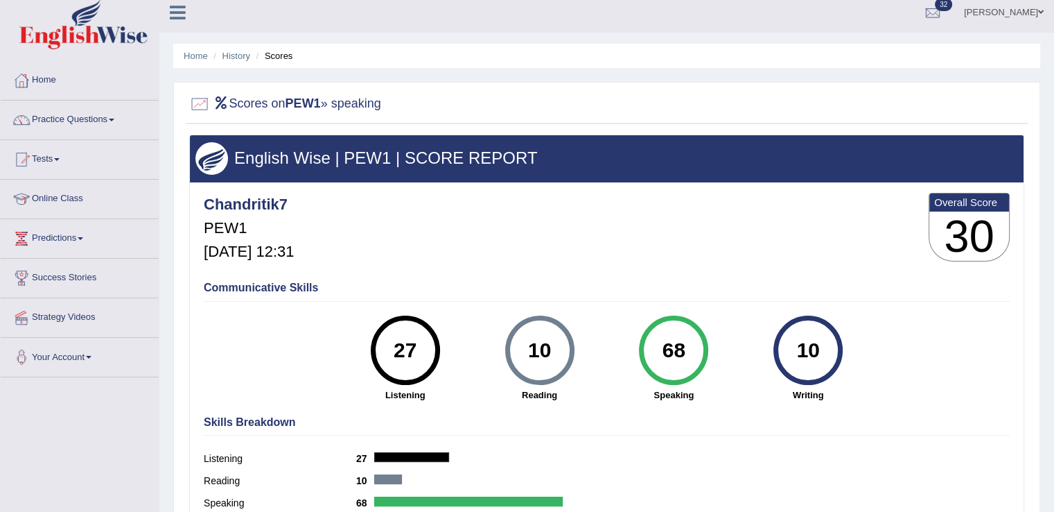
scroll to position [0, 0]
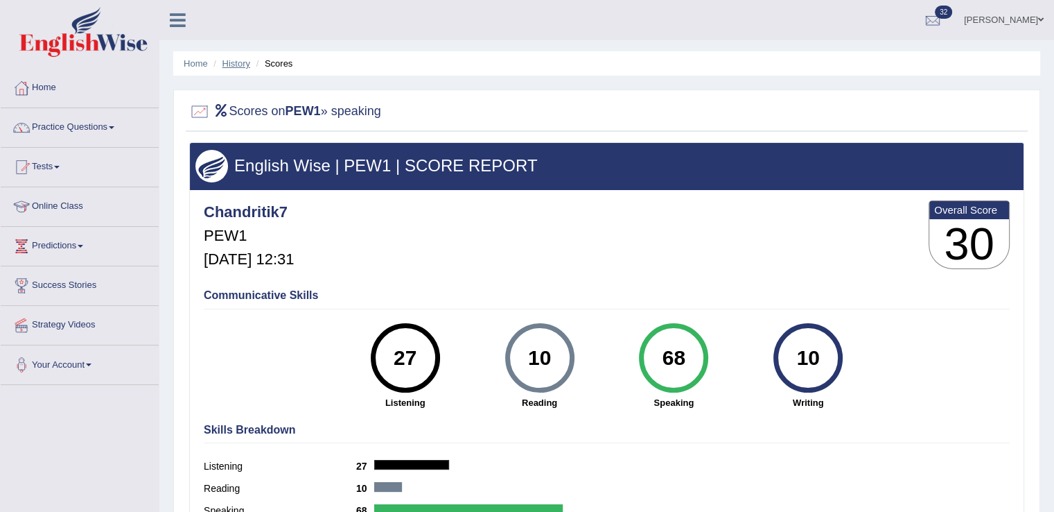
click at [244, 58] on link "History" at bounding box center [237, 63] width 28 height 10
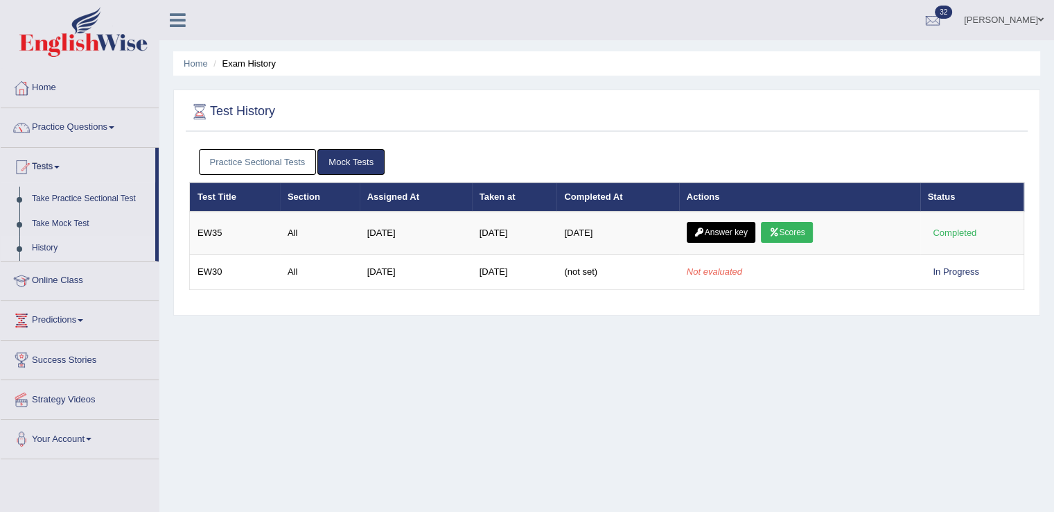
click at [263, 162] on link "Practice Sectional Tests" at bounding box center [258, 162] width 118 height 26
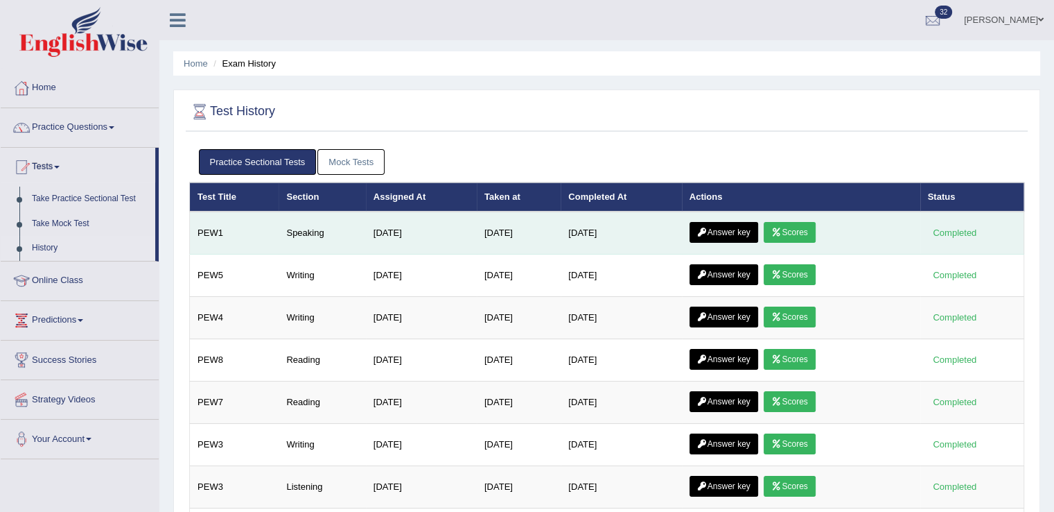
click at [794, 229] on link "Scores" at bounding box center [789, 232] width 51 height 21
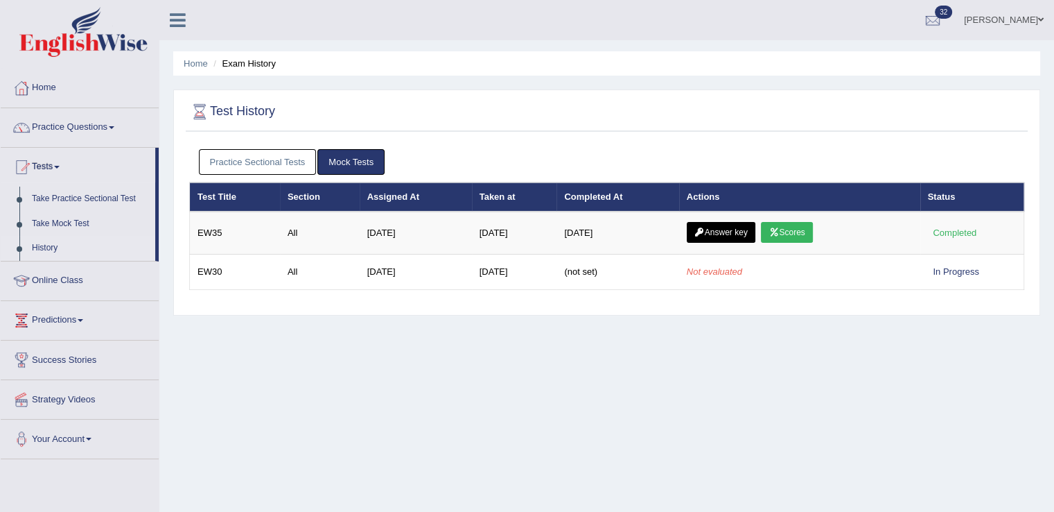
click at [257, 167] on link "Practice Sectional Tests" at bounding box center [258, 162] width 118 height 26
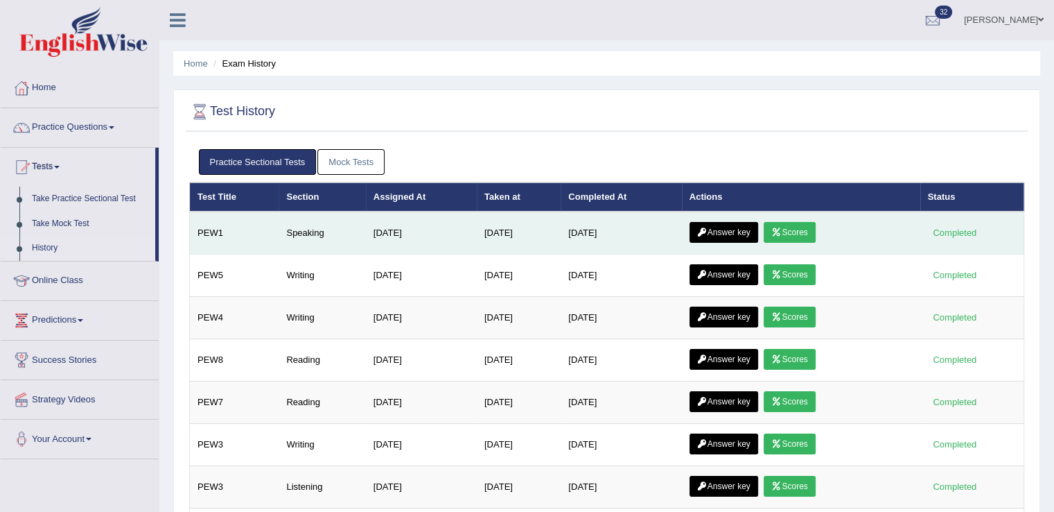
click at [693, 231] on td "Answer key Scores" at bounding box center [801, 232] width 238 height 43
click at [699, 232] on link "Answer key" at bounding box center [724, 232] width 69 height 21
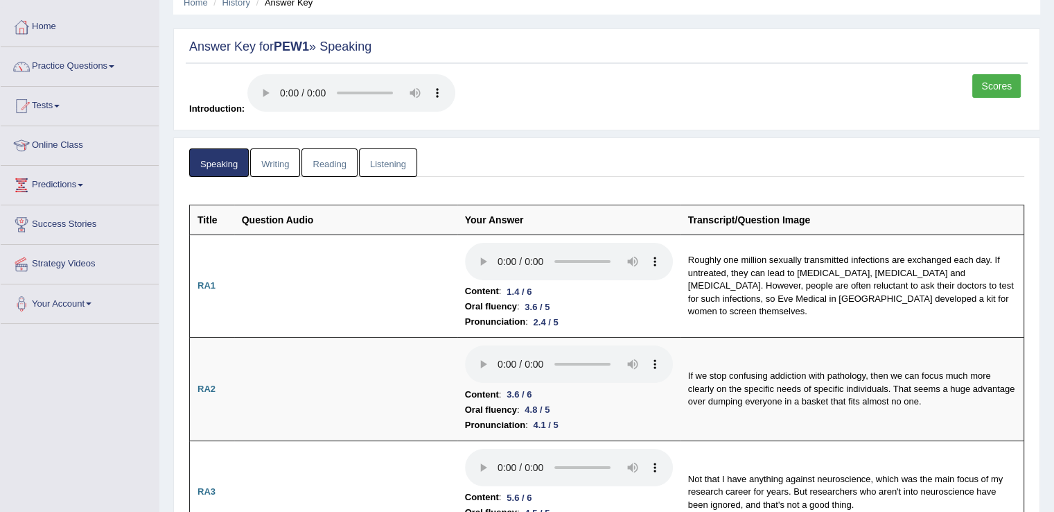
scroll to position [53, 0]
